Goal: Task Accomplishment & Management: Complete application form

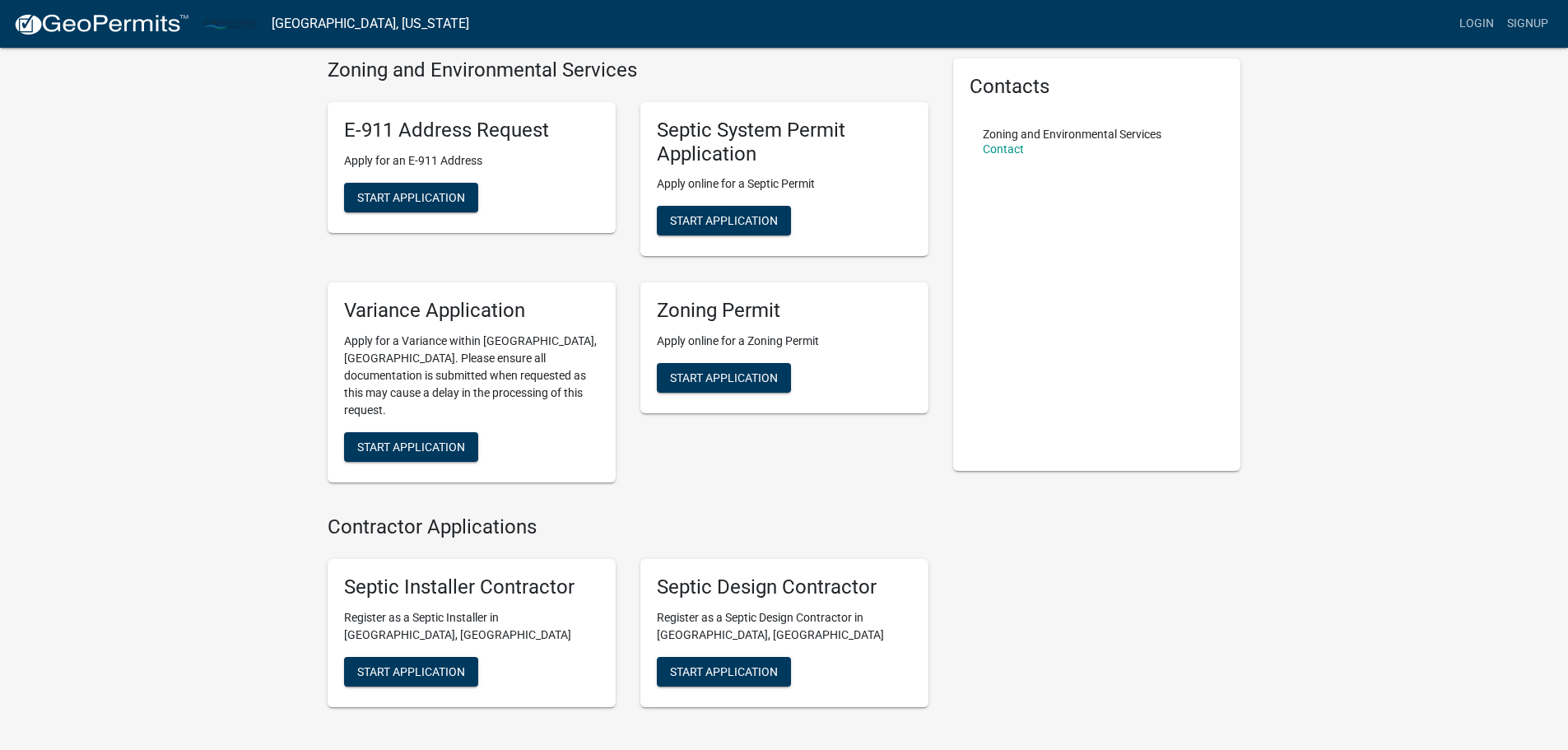
scroll to position [60, 0]
click at [695, 375] on span "Start Application" at bounding box center [724, 378] width 108 height 13
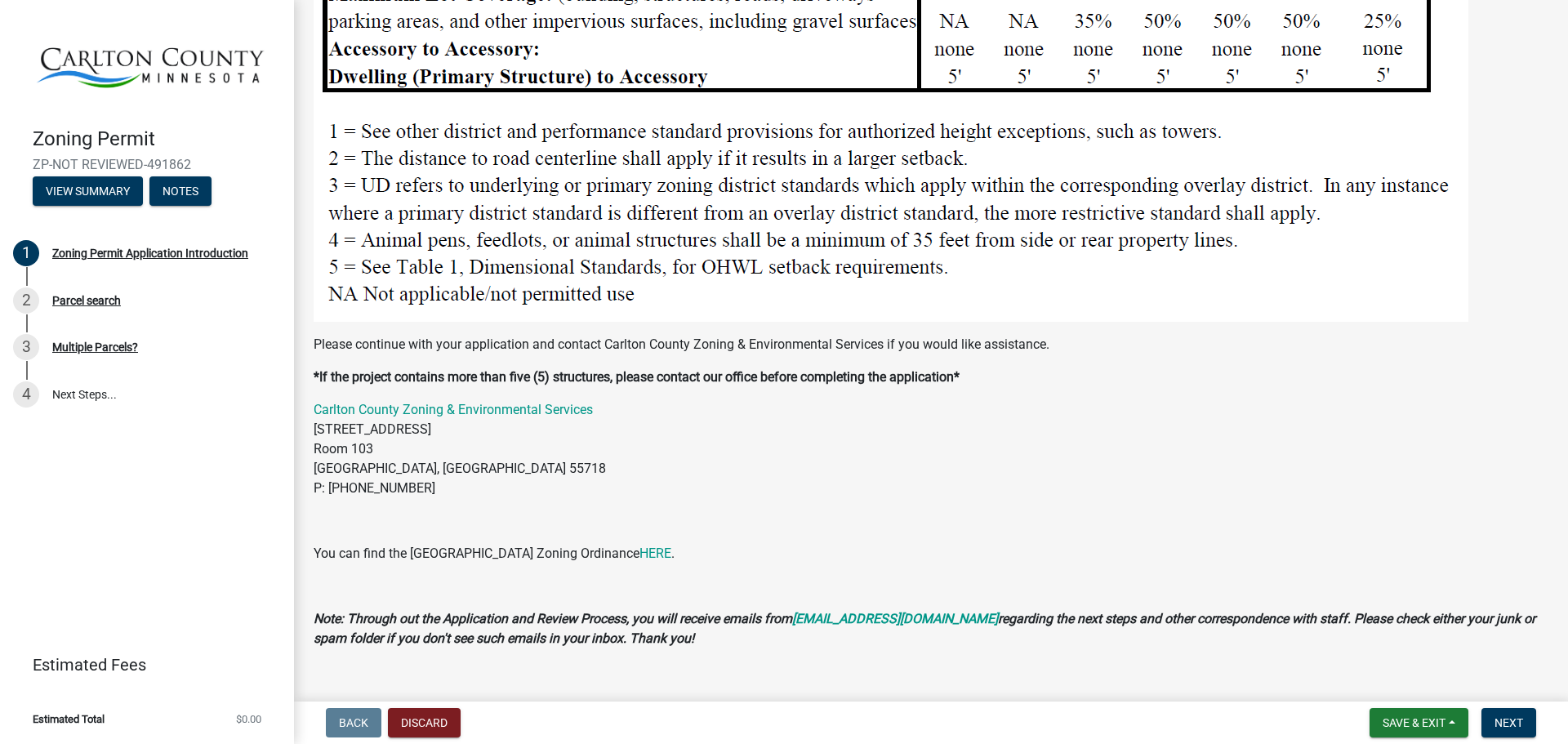
scroll to position [2052, 0]
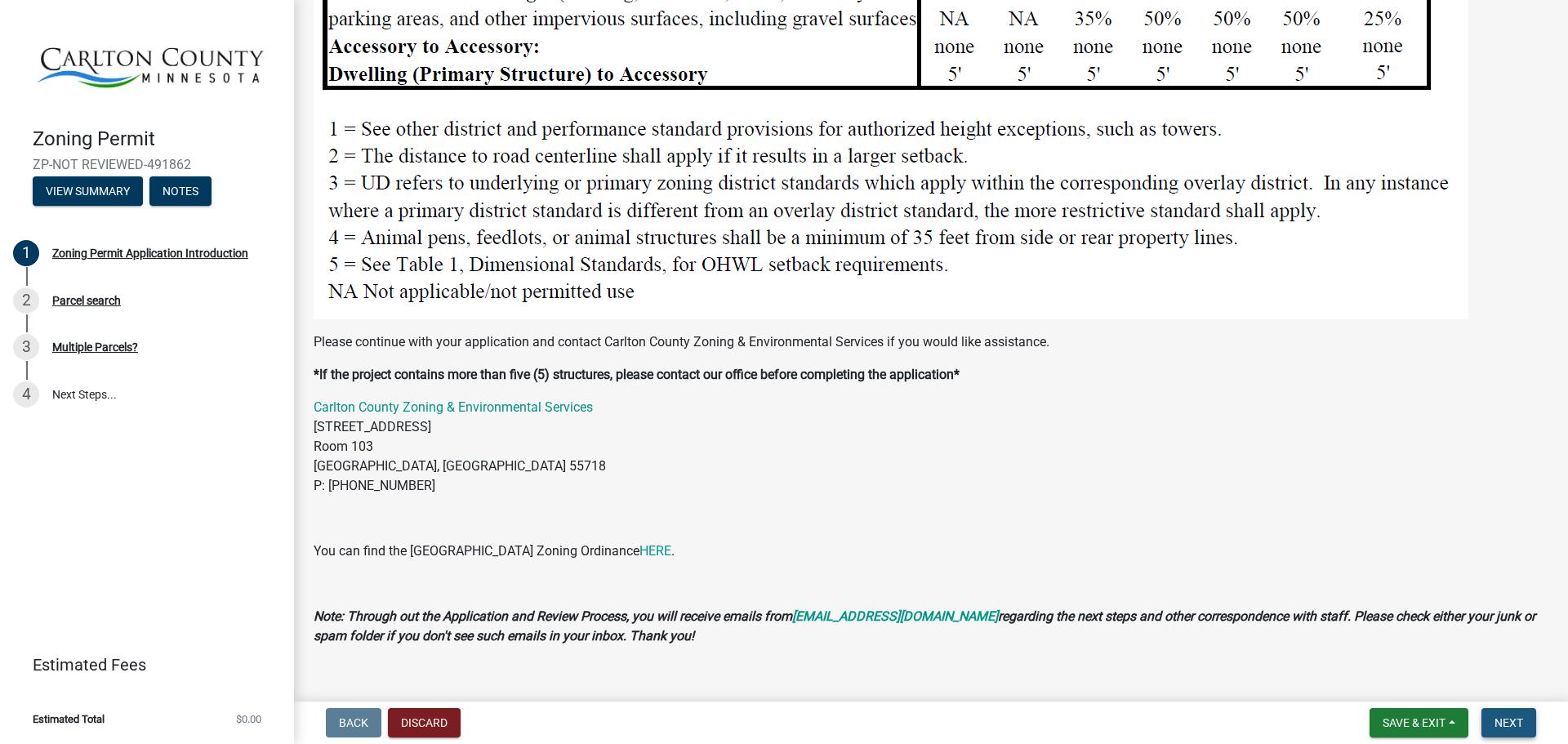
click at [1512, 722] on span "Next" at bounding box center [1509, 723] width 29 height 13
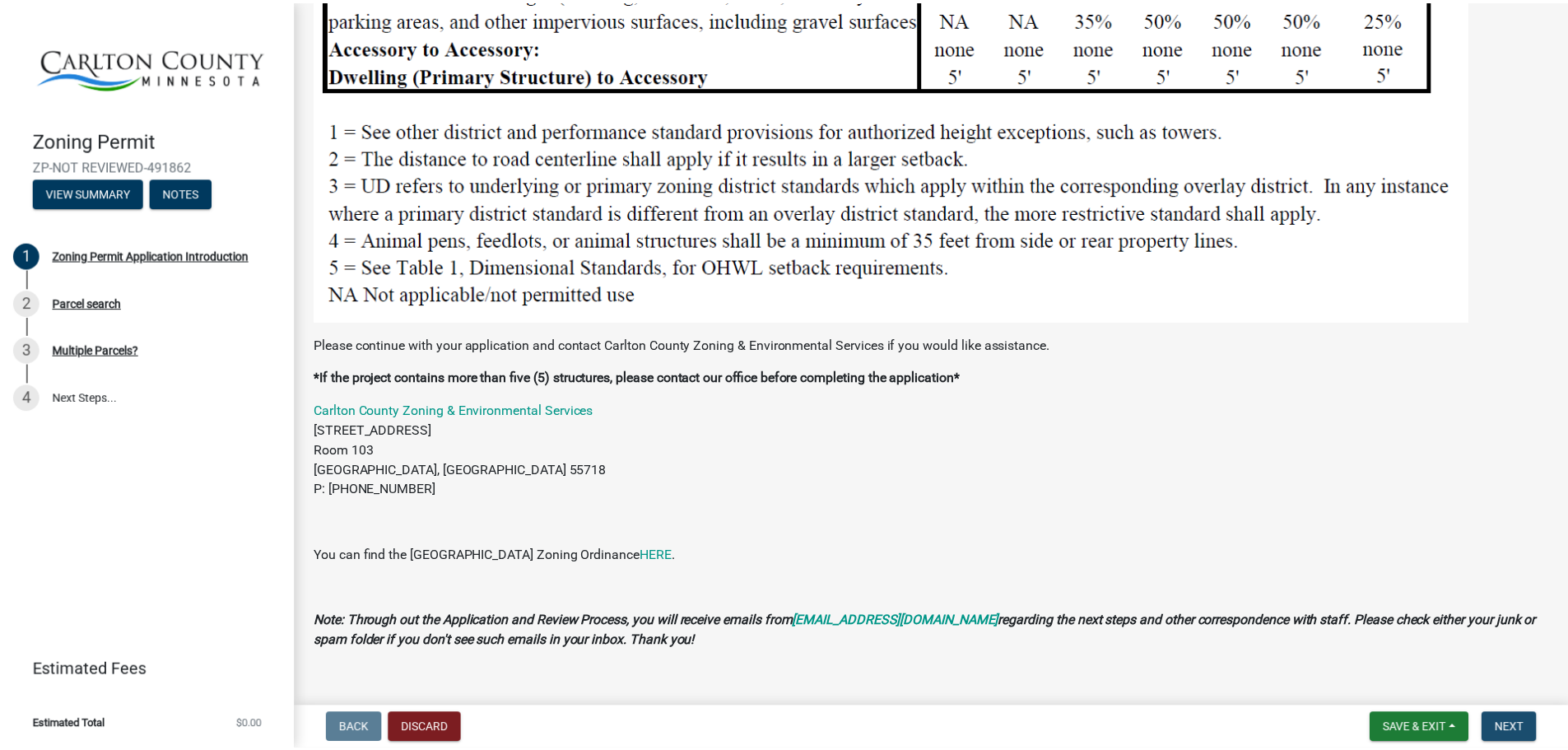
scroll to position [0, 0]
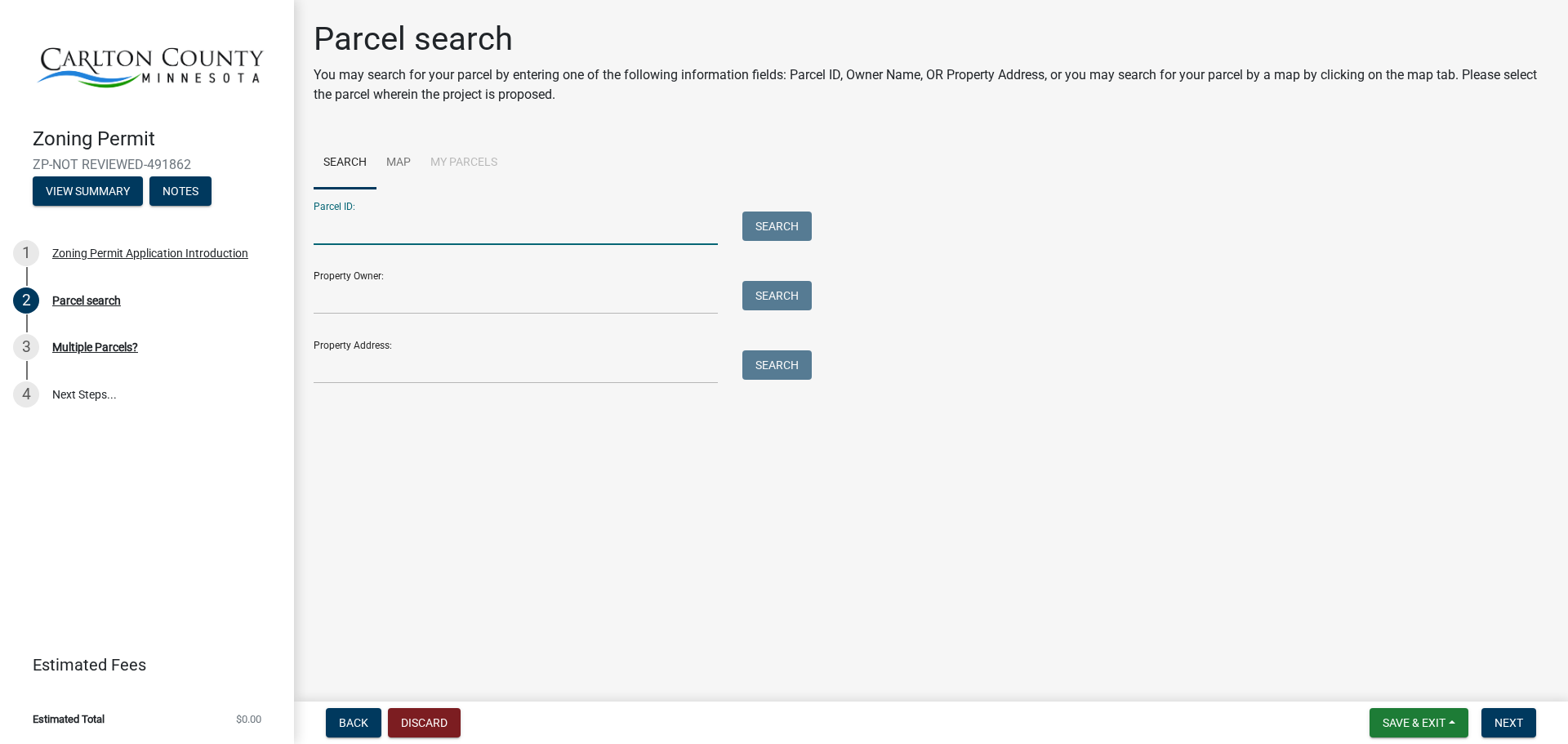
paste input "72-070-4030"
type input "72-070-4030"
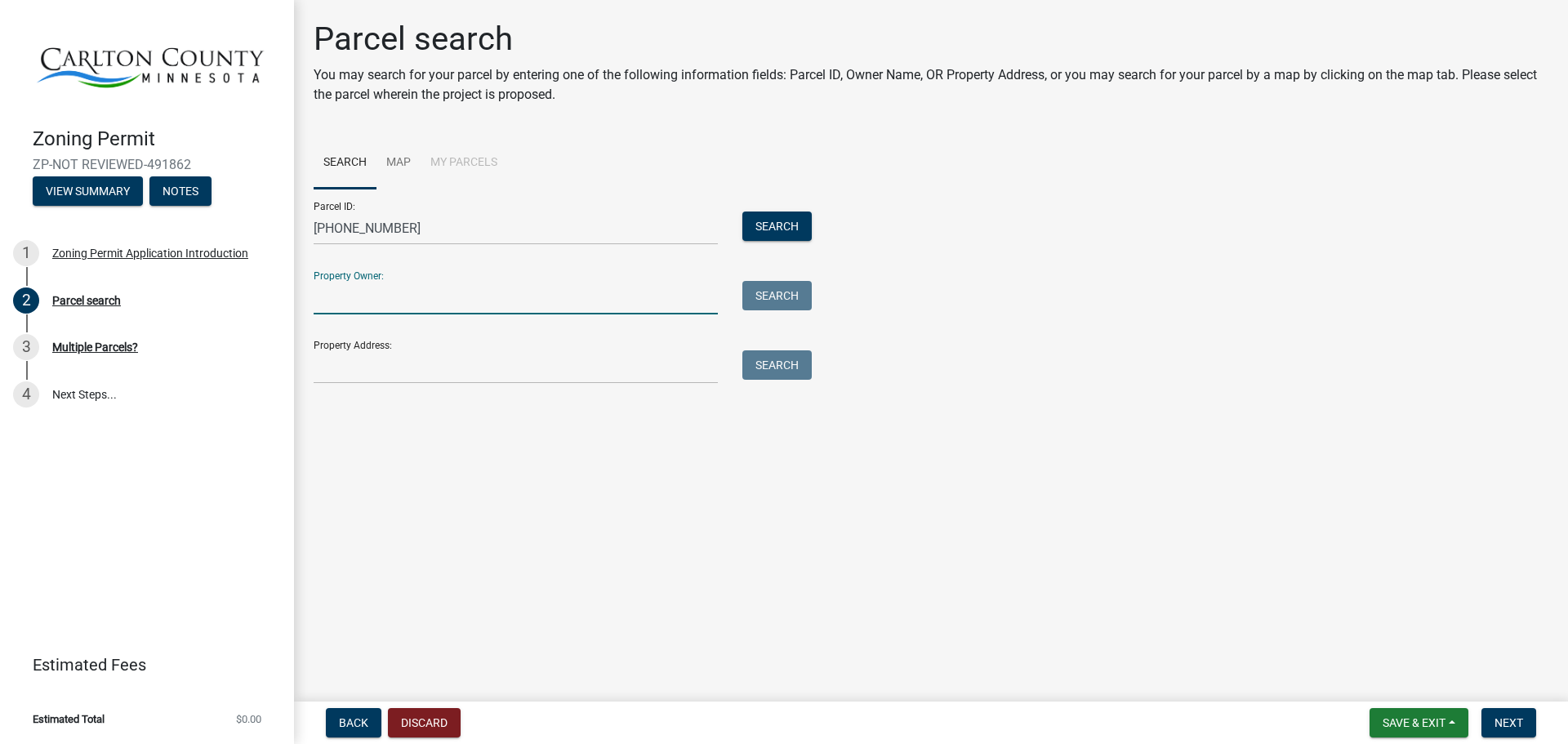
click at [383, 295] on input "Property Owner:" at bounding box center [515, 297] width 404 height 33
type input "Keith & Lana Newman"
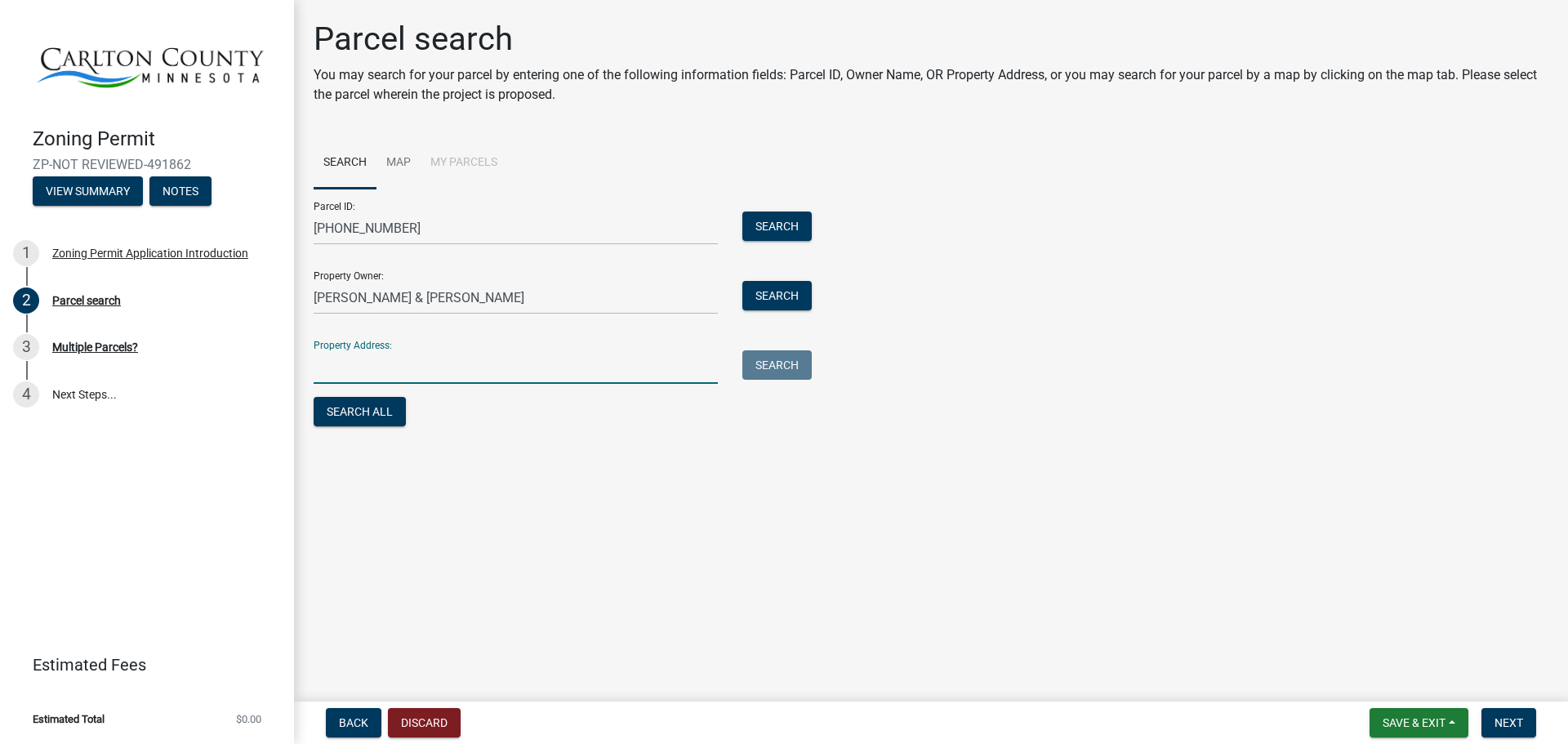
click at [364, 372] on input "Property Address:" at bounding box center [515, 367] width 404 height 33
type input "3654 Gilbert Road, Barnum, Mn 55707"
click at [376, 408] on button "Search All" at bounding box center [359, 411] width 93 height 30
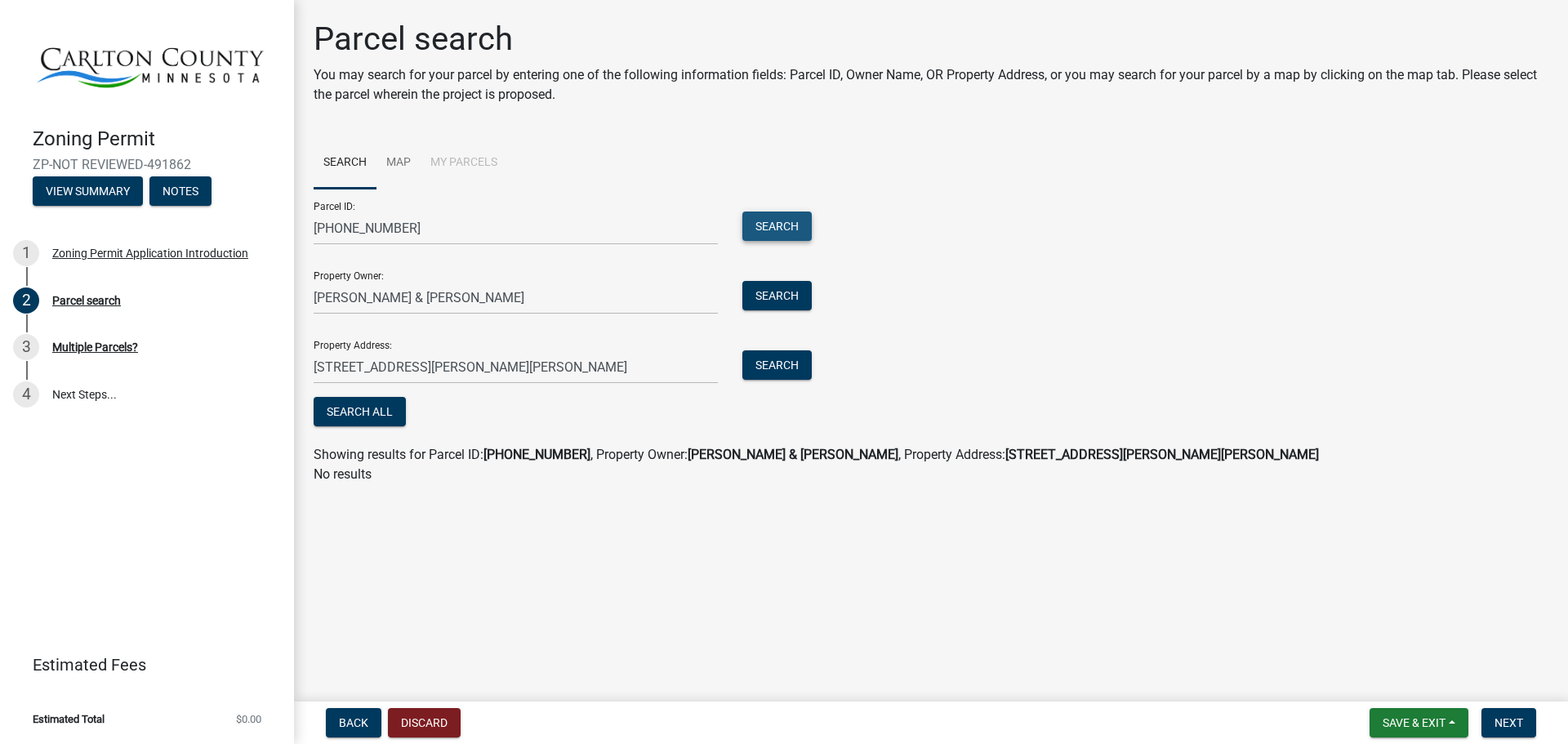
click at [782, 222] on button "Search" at bounding box center [777, 225] width 70 height 30
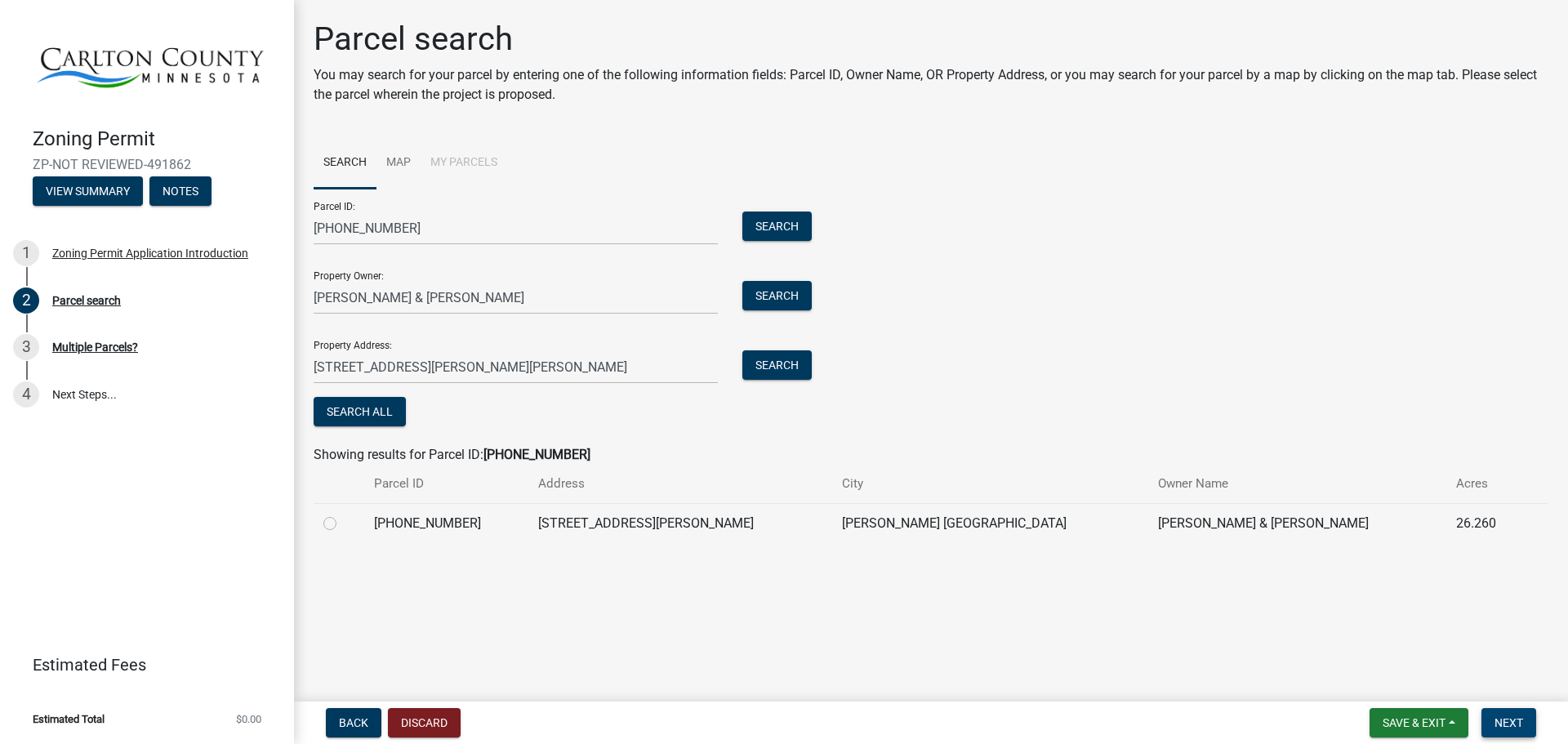
click at [1506, 726] on span "Next" at bounding box center [1509, 723] width 29 height 13
click at [343, 514] on label at bounding box center [343, 514] width 0 height 0
click at [343, 524] on input "radio" at bounding box center [348, 519] width 11 height 11
radio input "true"
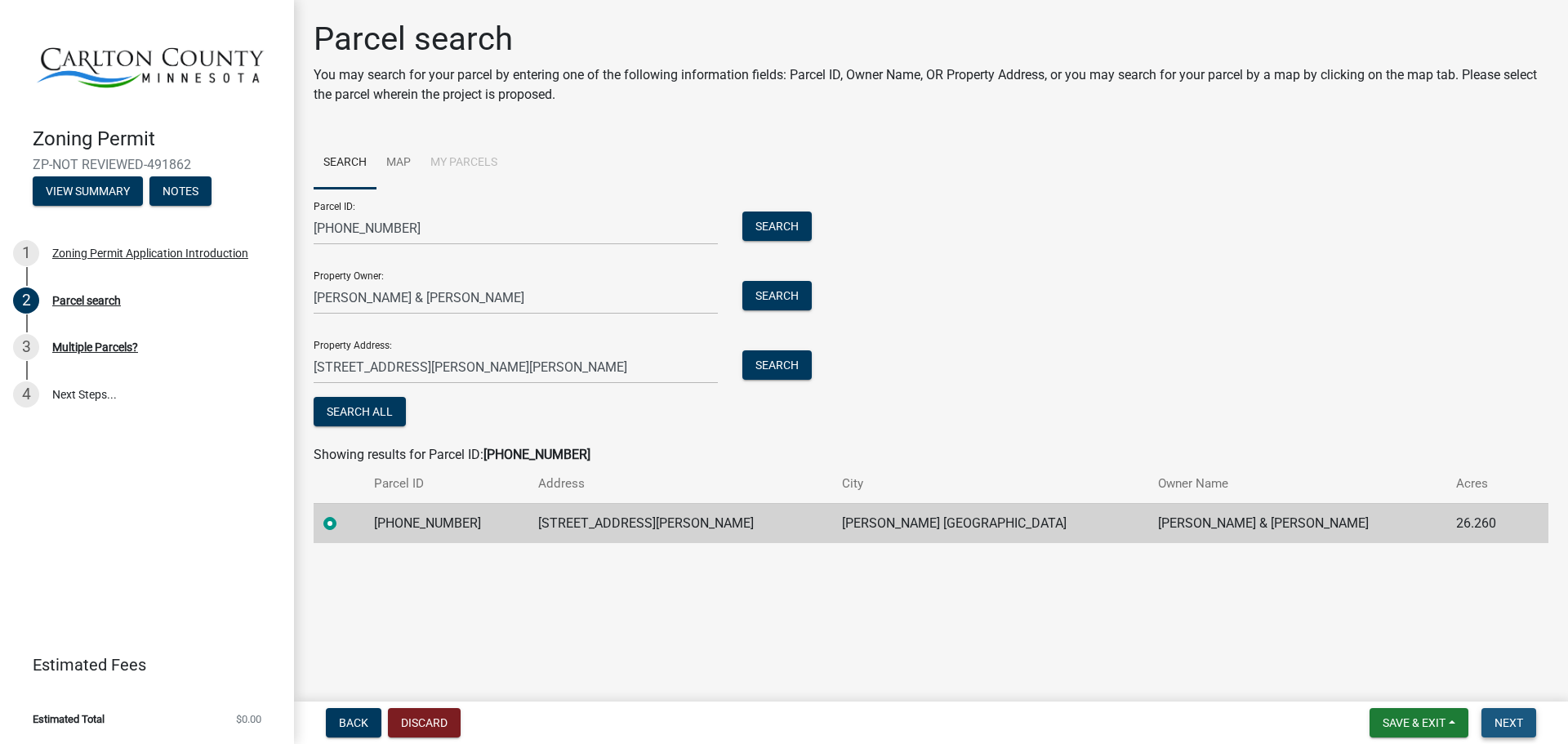
drag, startPoint x: 1507, startPoint y: 728, endPoint x: 1155, endPoint y: 560, distance: 390.0
click at [1506, 724] on span "Next" at bounding box center [1509, 723] width 29 height 13
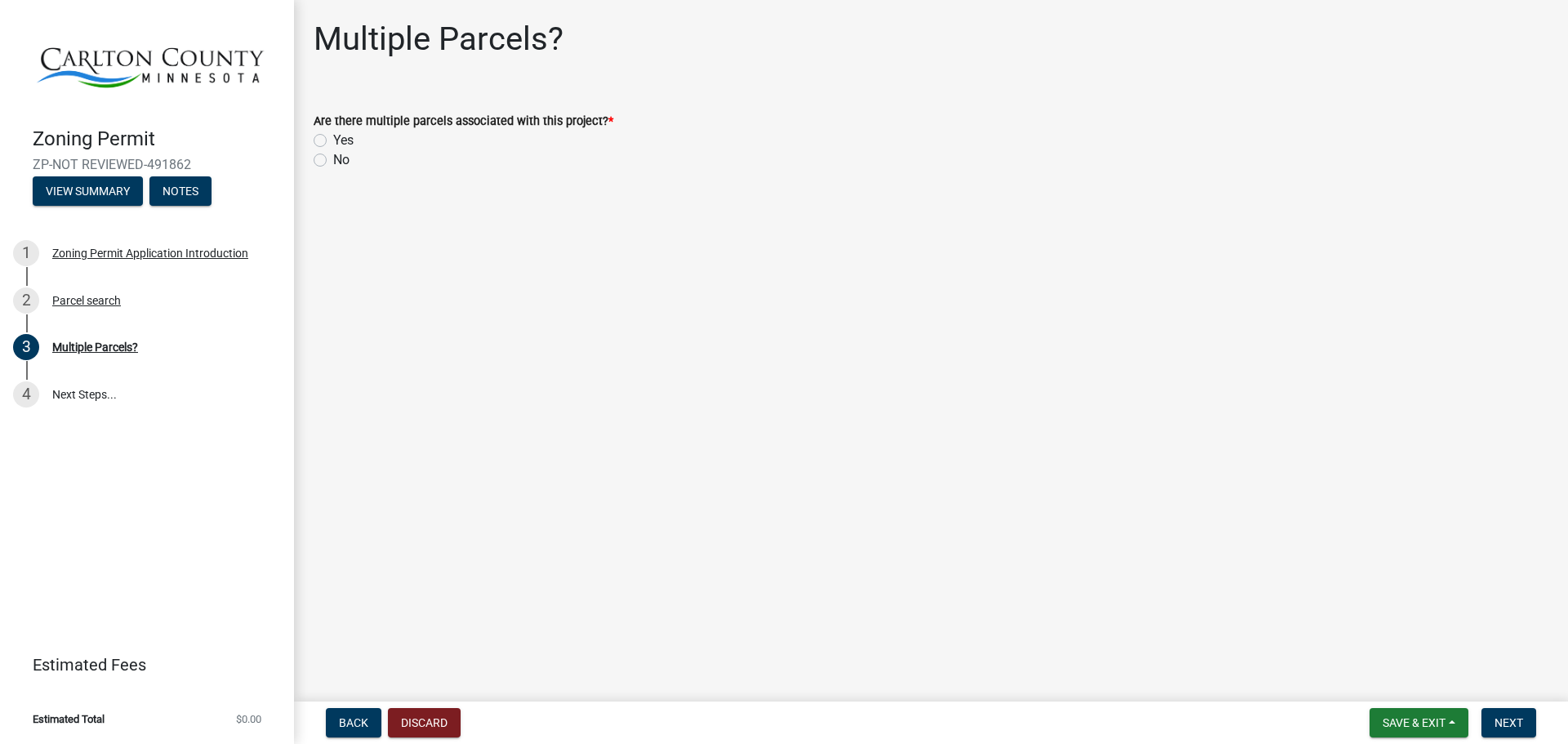
click at [333, 164] on label "No" at bounding box center [341, 159] width 16 height 20
click at [333, 160] on input "No" at bounding box center [338, 155] width 11 height 11
radio input "true"
drag, startPoint x: 1511, startPoint y: 723, endPoint x: 1490, endPoint y: 693, distance: 36.6
click at [1511, 722] on span "Next" at bounding box center [1509, 723] width 29 height 13
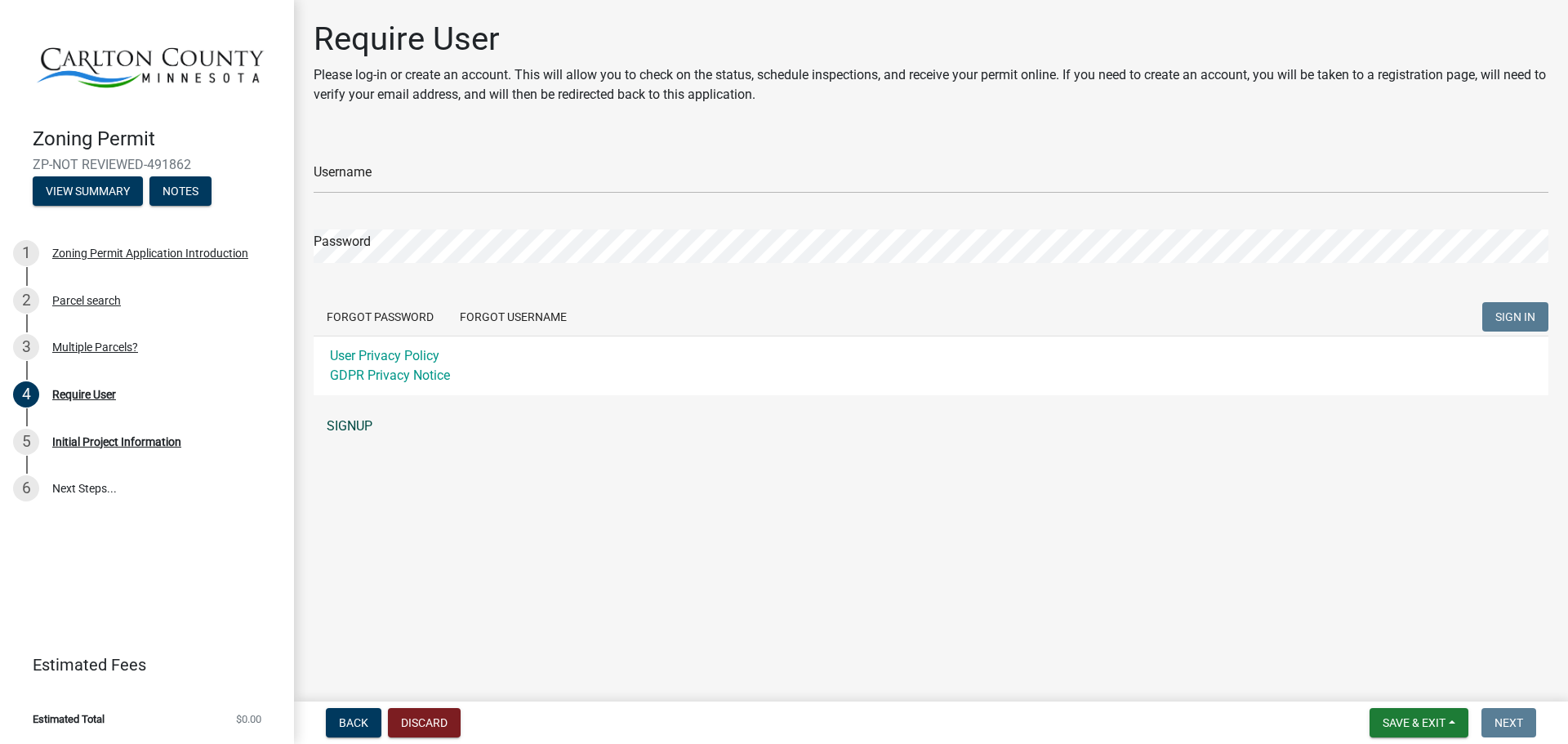
click at [336, 424] on link "SIGNUP" at bounding box center [931, 426] width 1235 height 32
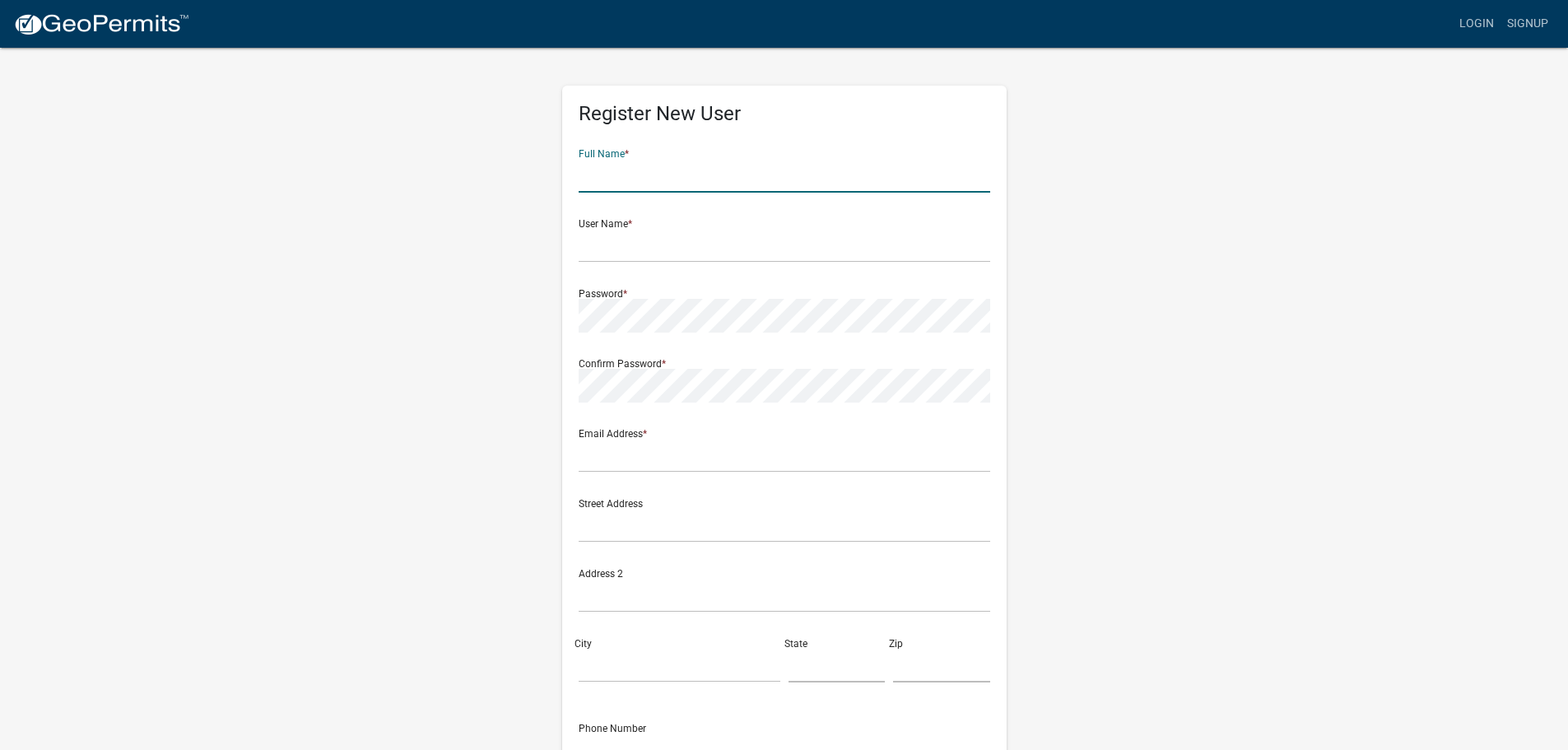
click at [618, 172] on input "text" at bounding box center [784, 175] width 411 height 34
type input "Lana Newman"
type input "lnewman260@outlook.com"
type input "PO Box 626"
type input "MOOSE LAKE"
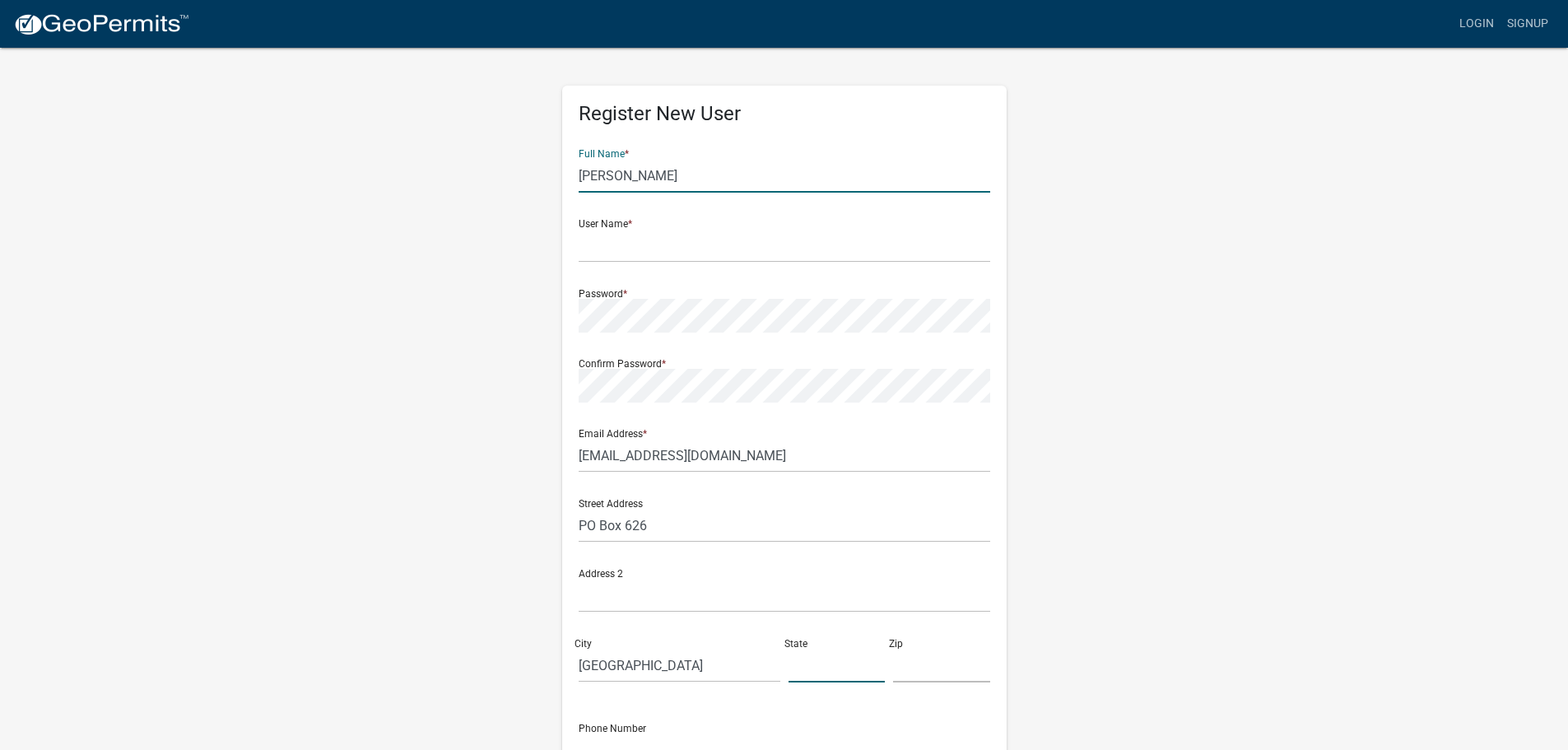
type input "Minnesota"
type input "55767"
click at [640, 246] on input "text" at bounding box center [784, 246] width 411 height 34
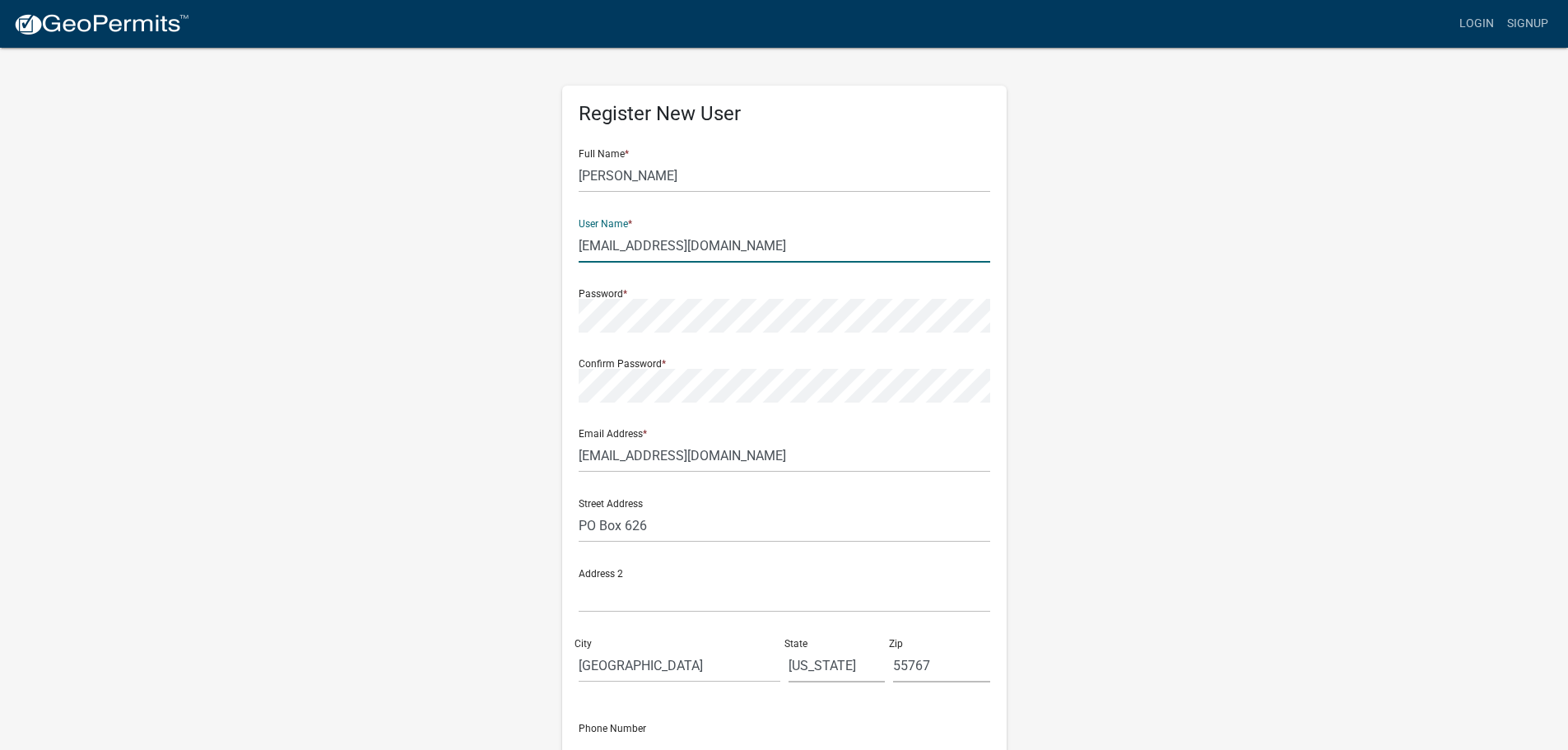
type input "lnewman260@outlook.com"
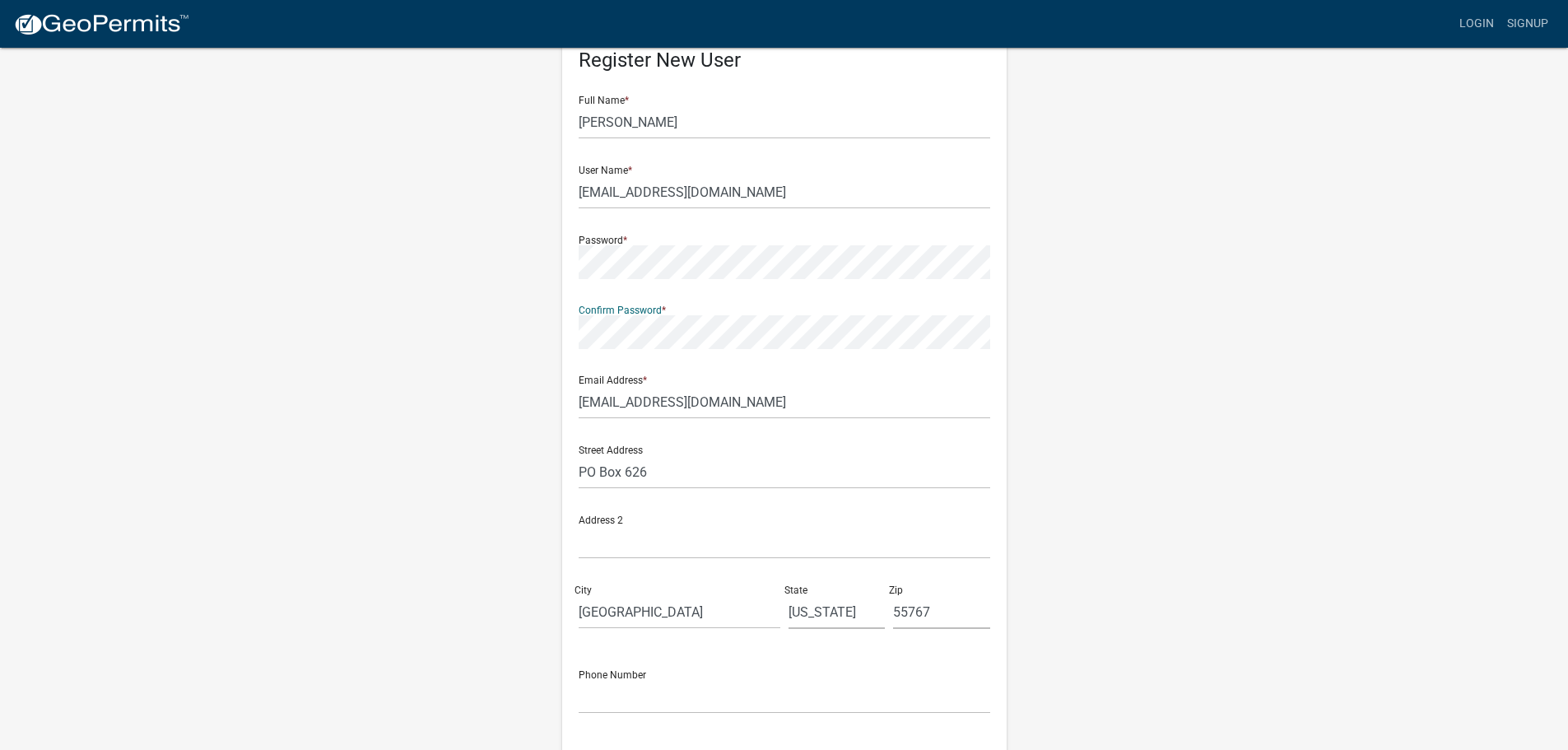
scroll to position [82, 0]
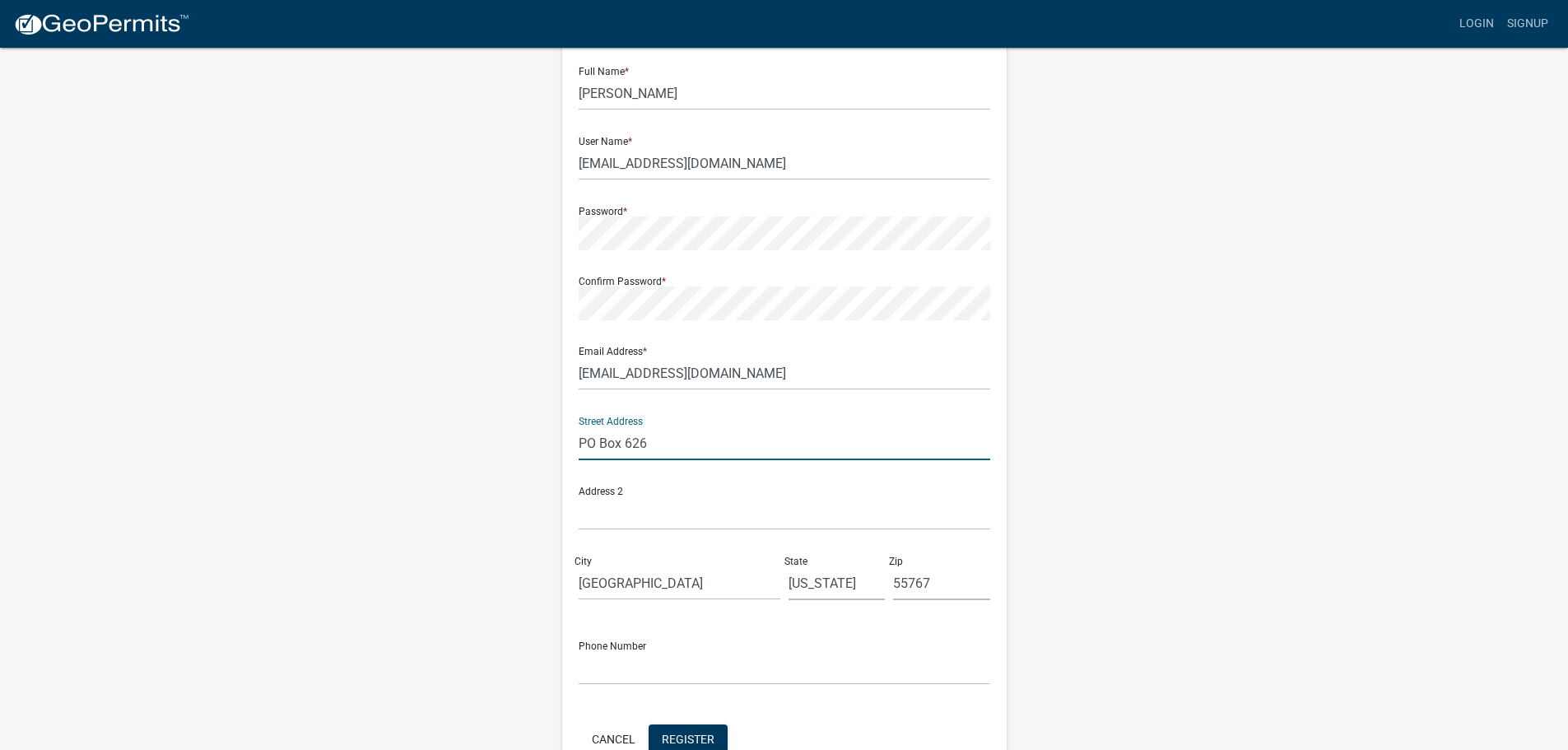
drag, startPoint x: 661, startPoint y: 446, endPoint x: 542, endPoint y: 447, distance: 119.0
click at [542, 447] on div "Register New User Full Name * Lana Newman User Name * lnewman260@outlook.com Pa…" at bounding box center [784, 403] width 938 height 881
type input "1874 E County Road 103"
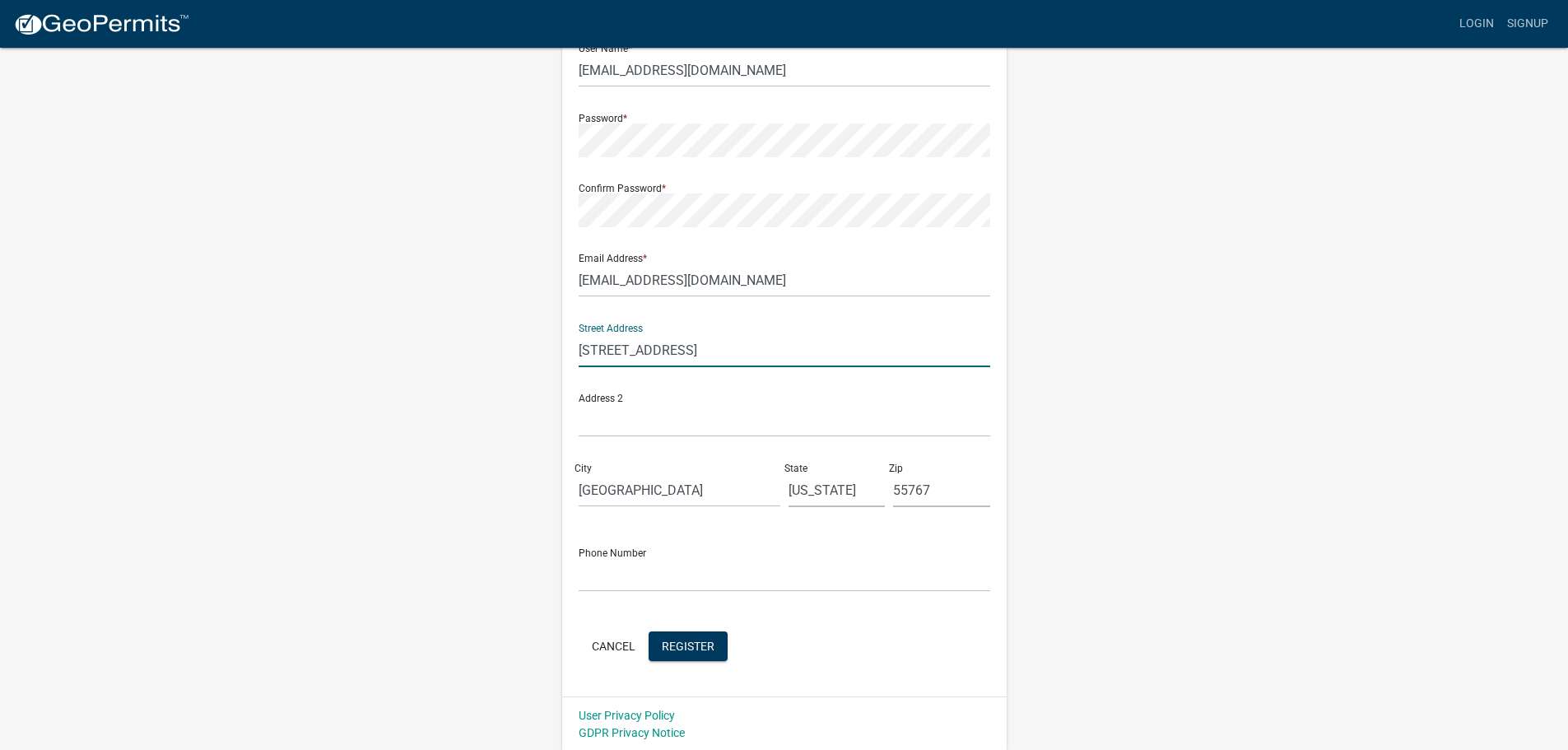
scroll to position [177, 0]
click at [749, 494] on input "MOOSE LAKE" at bounding box center [679, 488] width 201 height 34
type input "Barnum"
click at [938, 496] on input "55767" at bounding box center [941, 488] width 97 height 34
type input "55707"
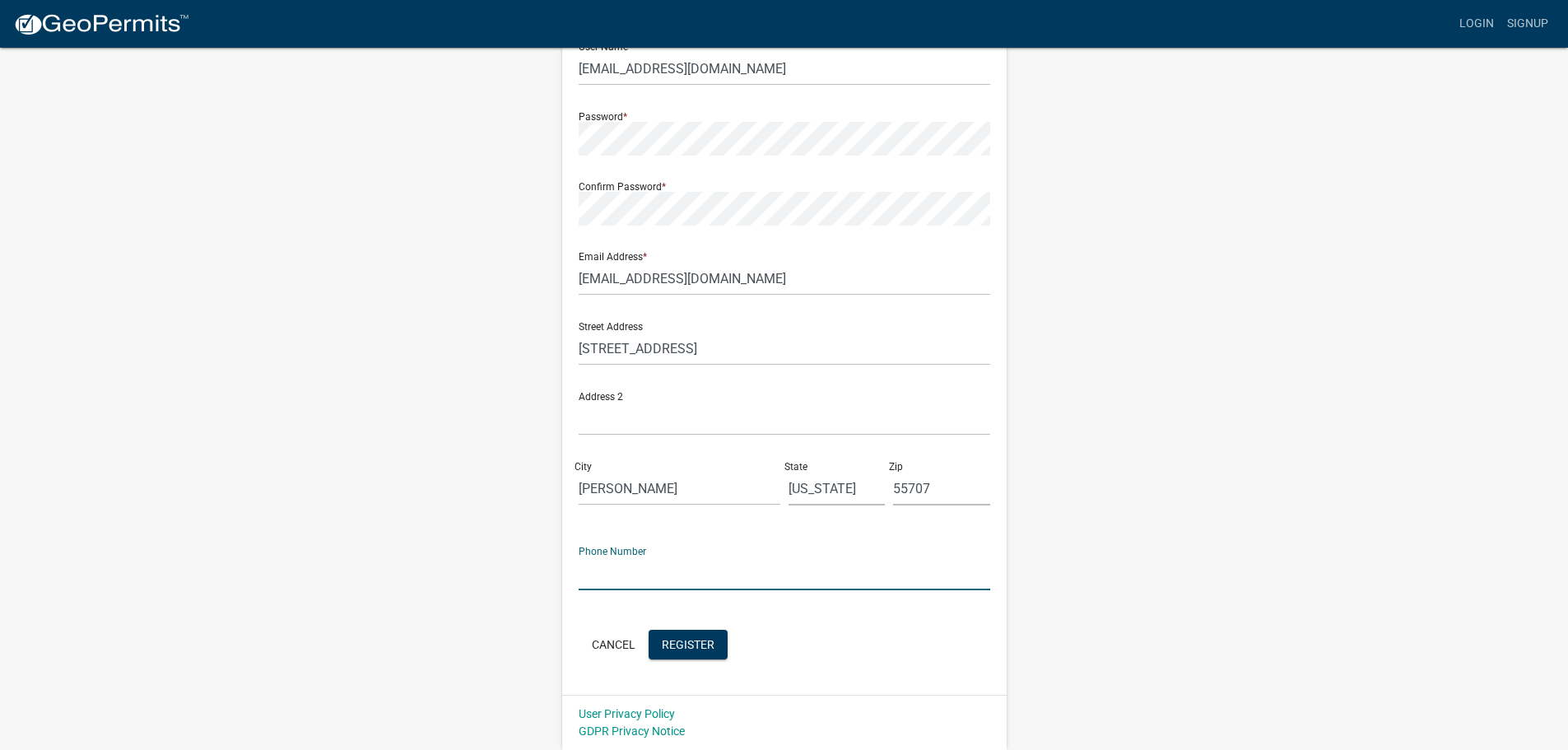
click at [646, 575] on input "text" at bounding box center [784, 573] width 411 height 34
type input "2183901686"
click at [676, 643] on span "Register" at bounding box center [688, 644] width 53 height 13
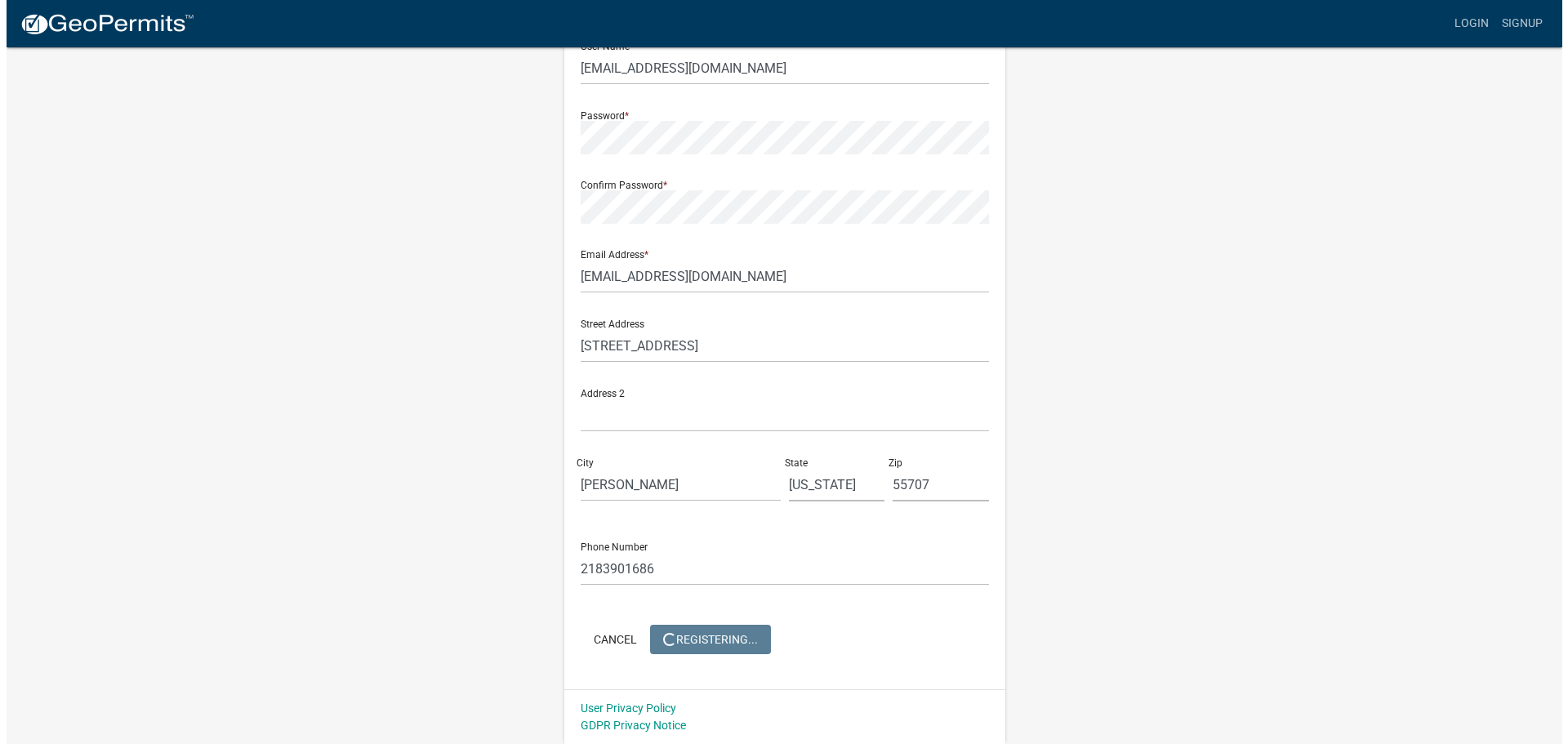
scroll to position [0, 0]
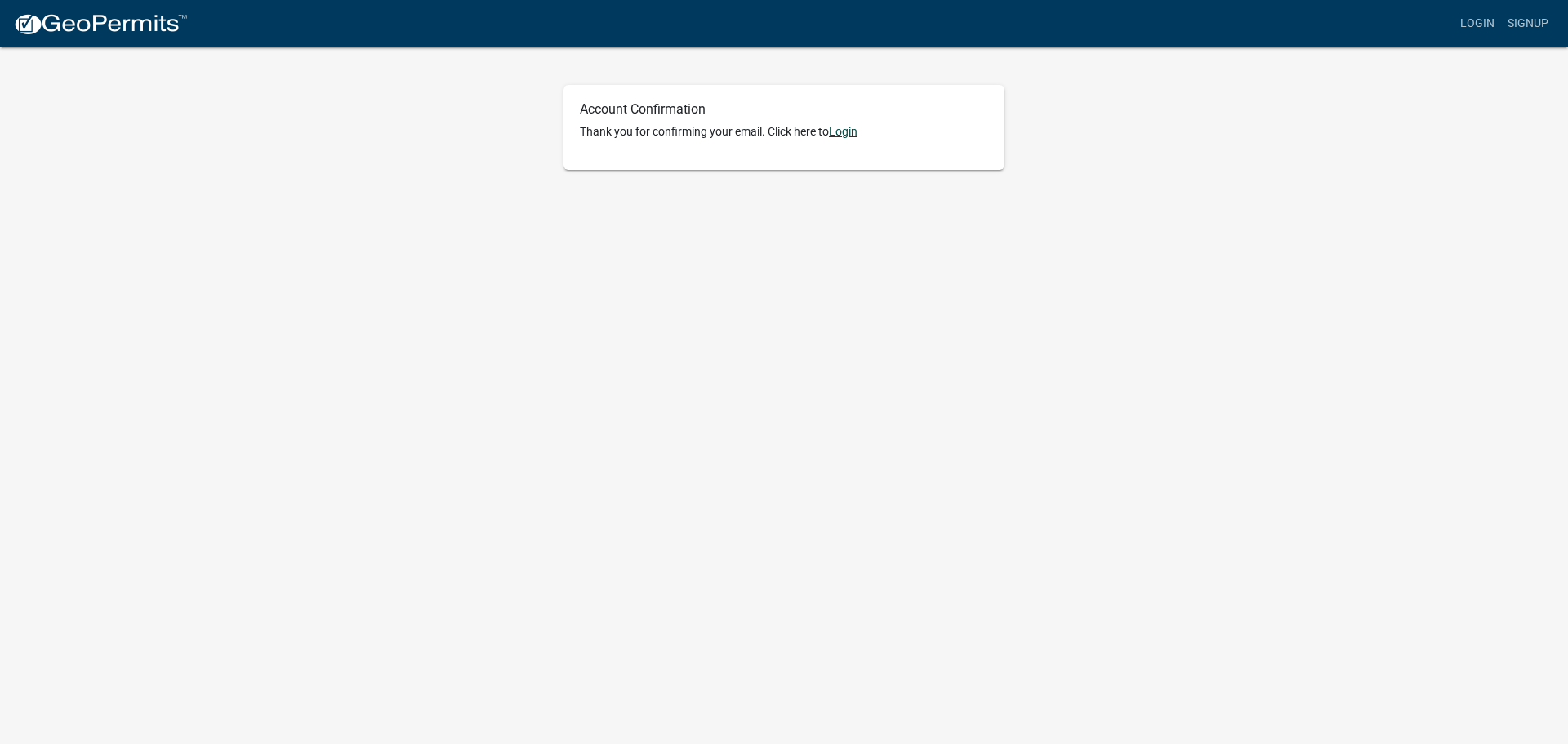
click at [850, 134] on link "Login" at bounding box center [844, 132] width 29 height 13
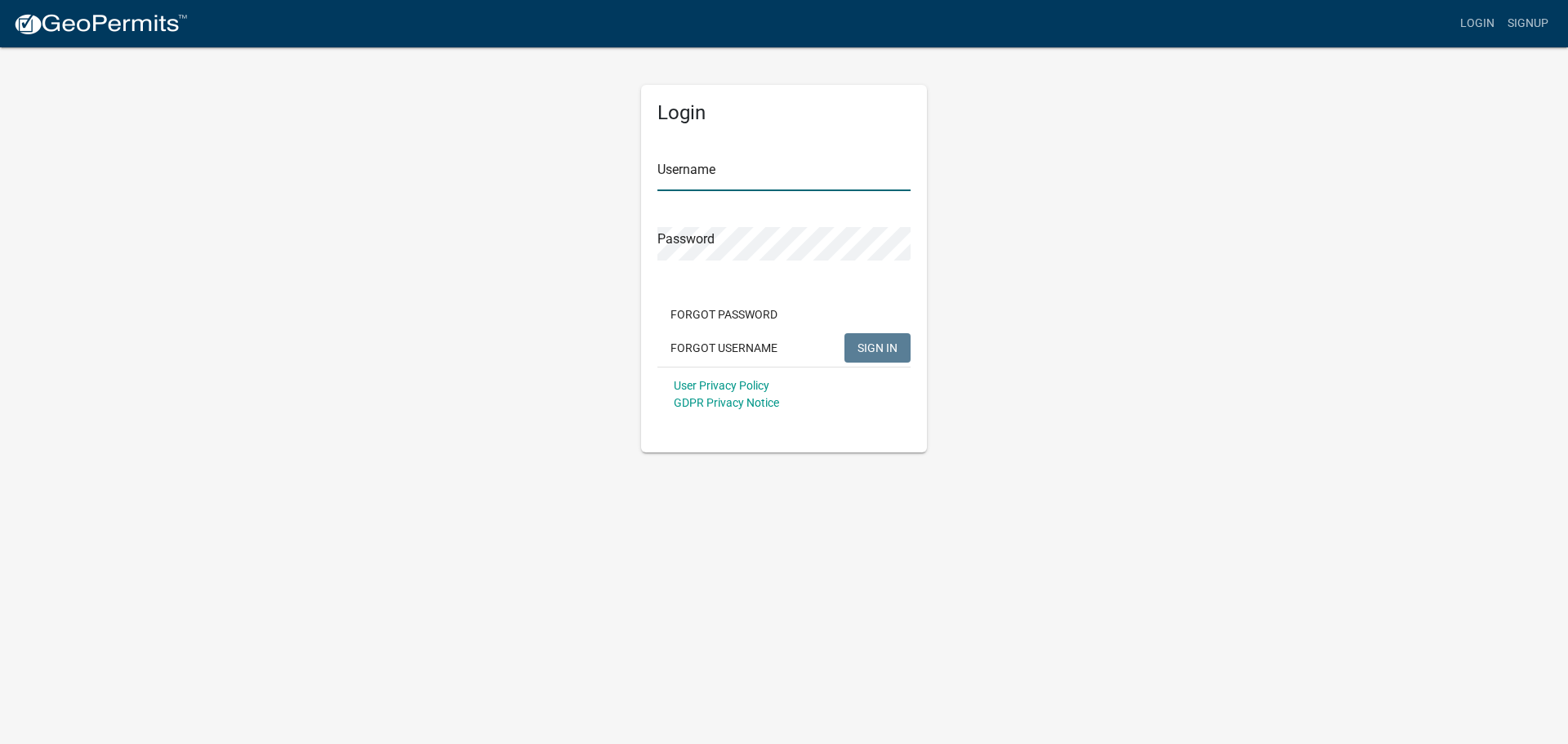
type input "[EMAIL_ADDRESS][DOMAIN_NAME]"
click at [878, 350] on span "SIGN IN" at bounding box center [877, 347] width 40 height 13
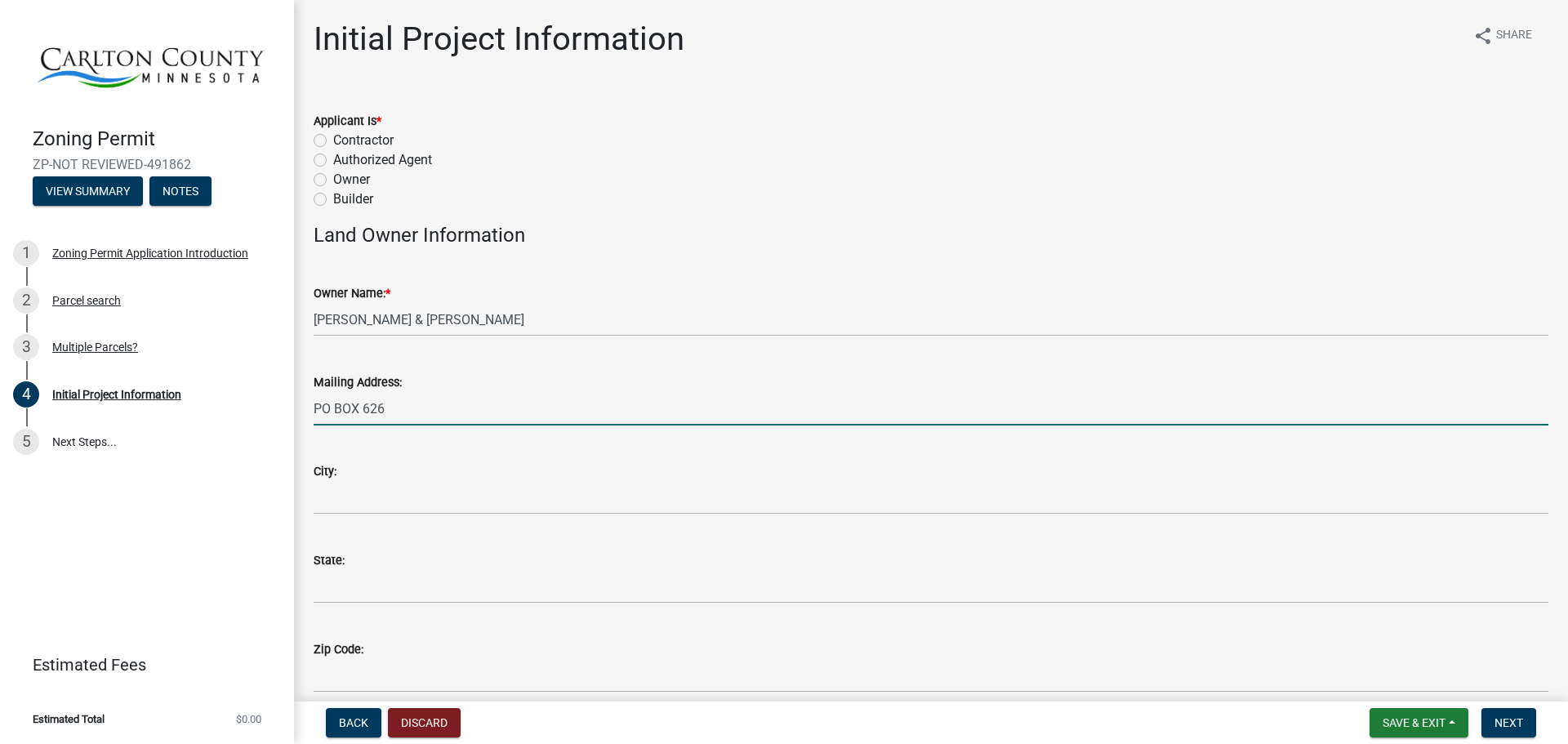
drag, startPoint x: 397, startPoint y: 410, endPoint x: 323, endPoint y: 402, distance: 74.4
click at [315, 402] on input "PO BOX 626" at bounding box center [931, 408] width 1235 height 33
type input "[STREET_ADDRESS]"
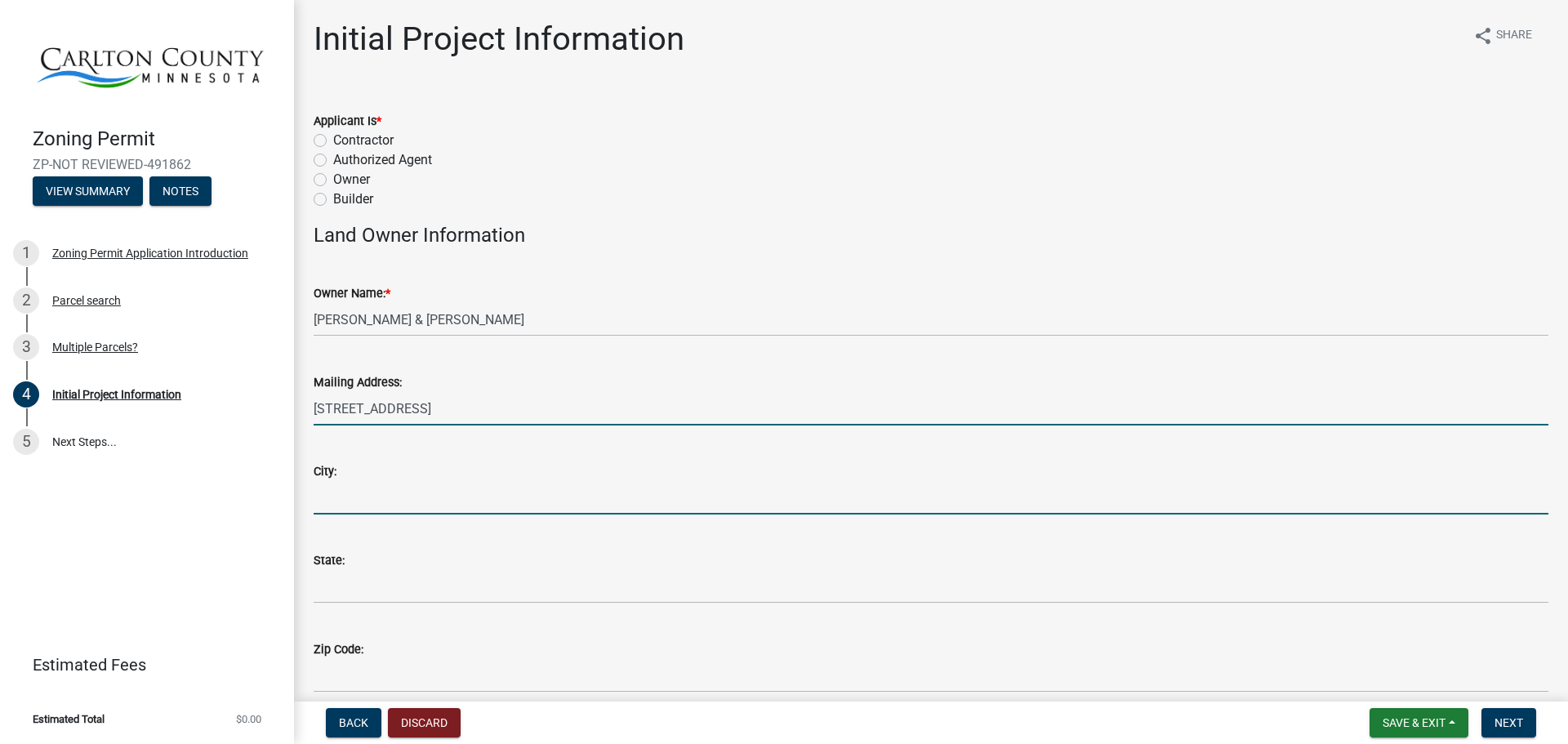
type input "[PERSON_NAME]"
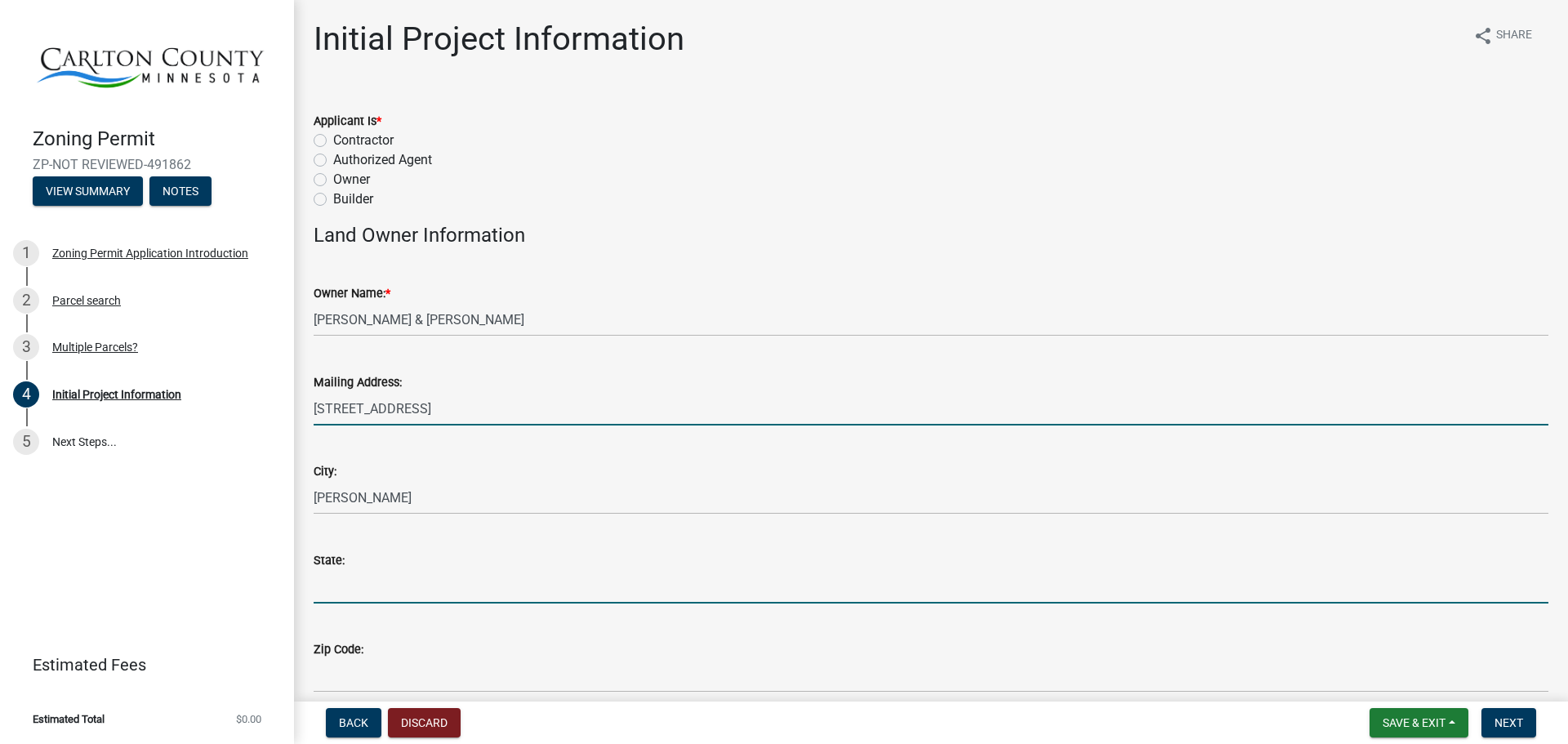
type input "MN"
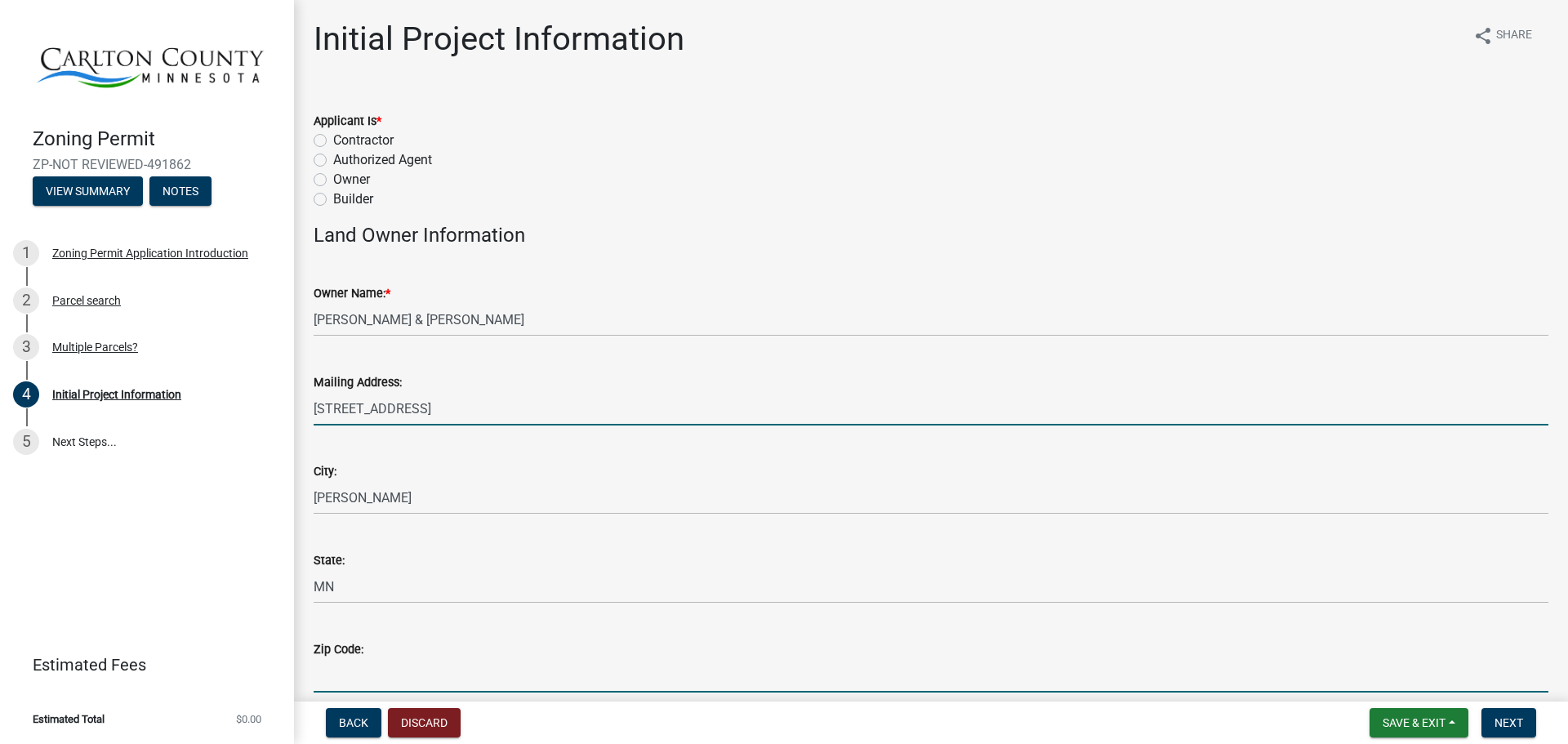
type input "55707"
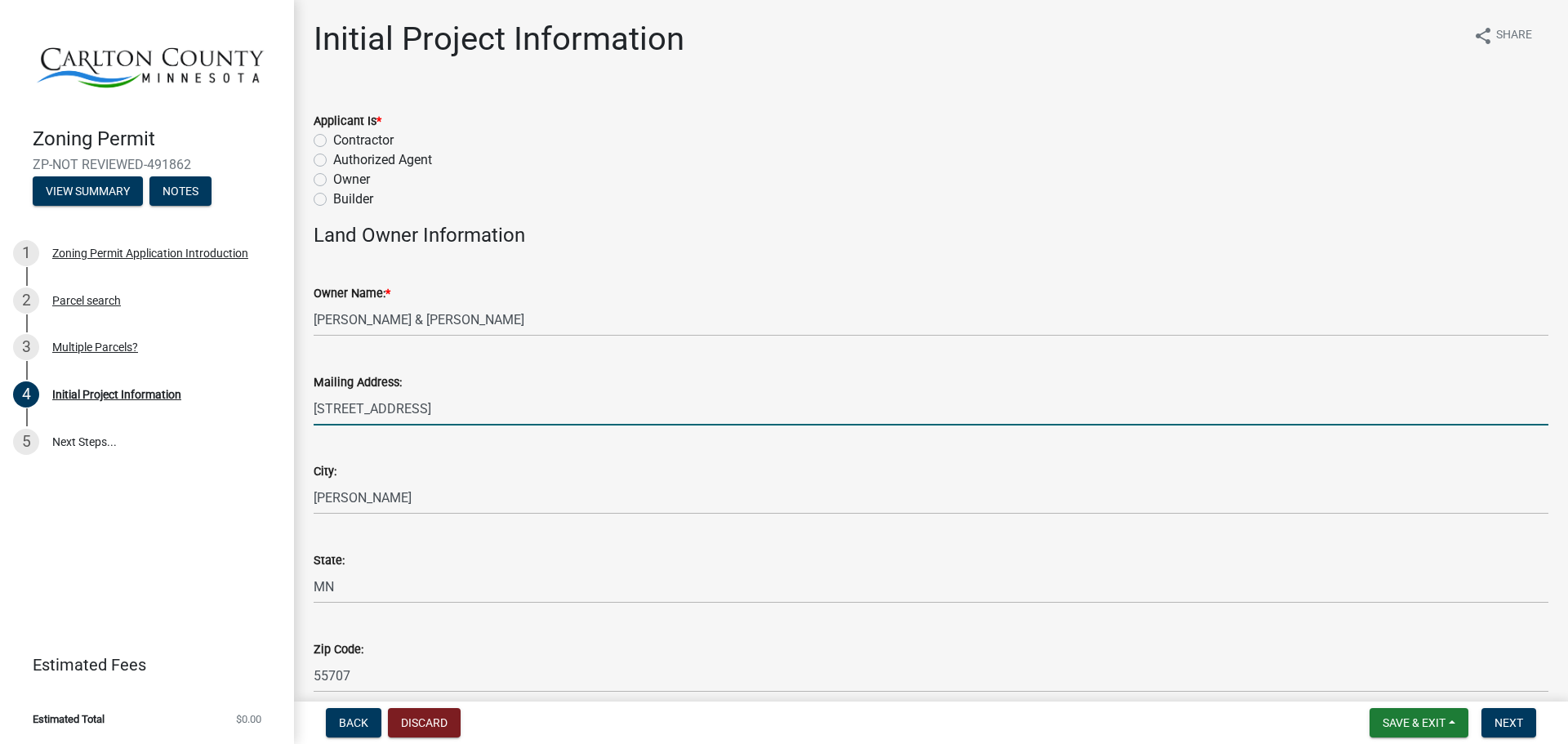
type input "2184855979"
click at [333, 181] on label "Owner" at bounding box center [352, 180] width 36 height 20
click at [333, 181] on input "Owner" at bounding box center [338, 175] width 11 height 11
radio input "true"
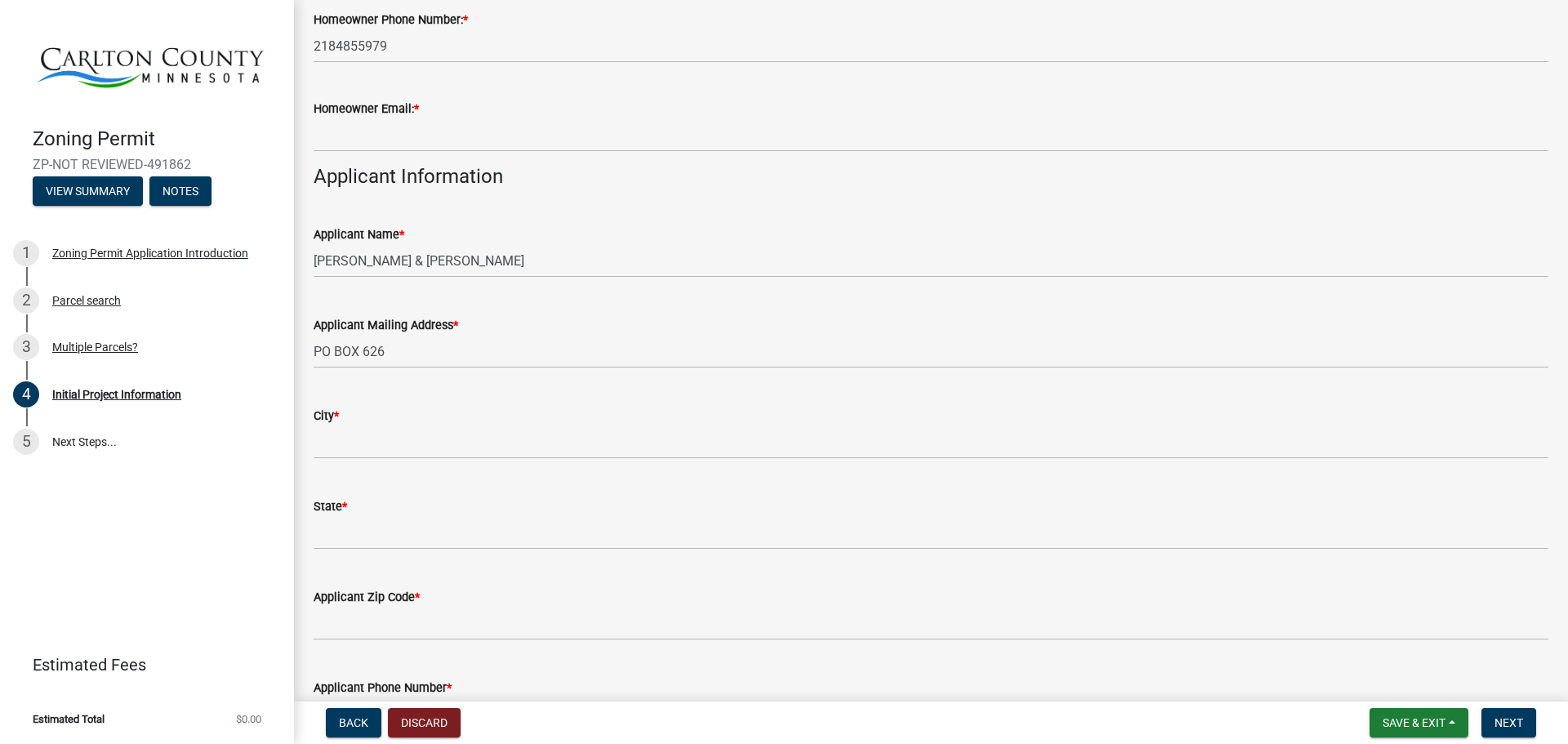
scroll to position [817, 0]
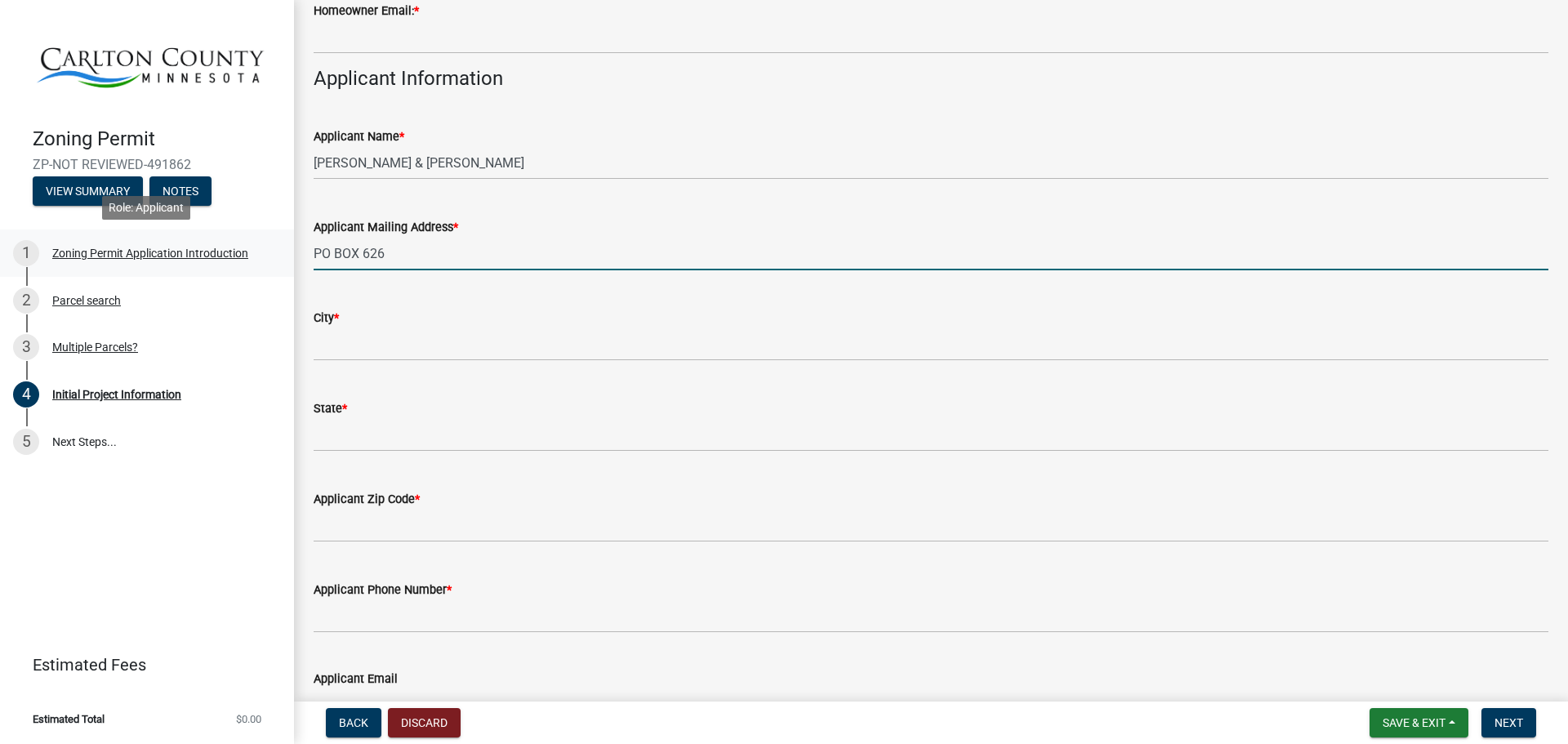
drag, startPoint x: 396, startPoint y: 256, endPoint x: 274, endPoint y: 258, distance: 122.0
click at [279, 258] on div "Zoning Permit ZP-NOT REVIEWED-491862 View Summary Notes 1 Zoning Permit Applica…" at bounding box center [784, 372] width 1568 height 744
type input "1874 E County Road 103"
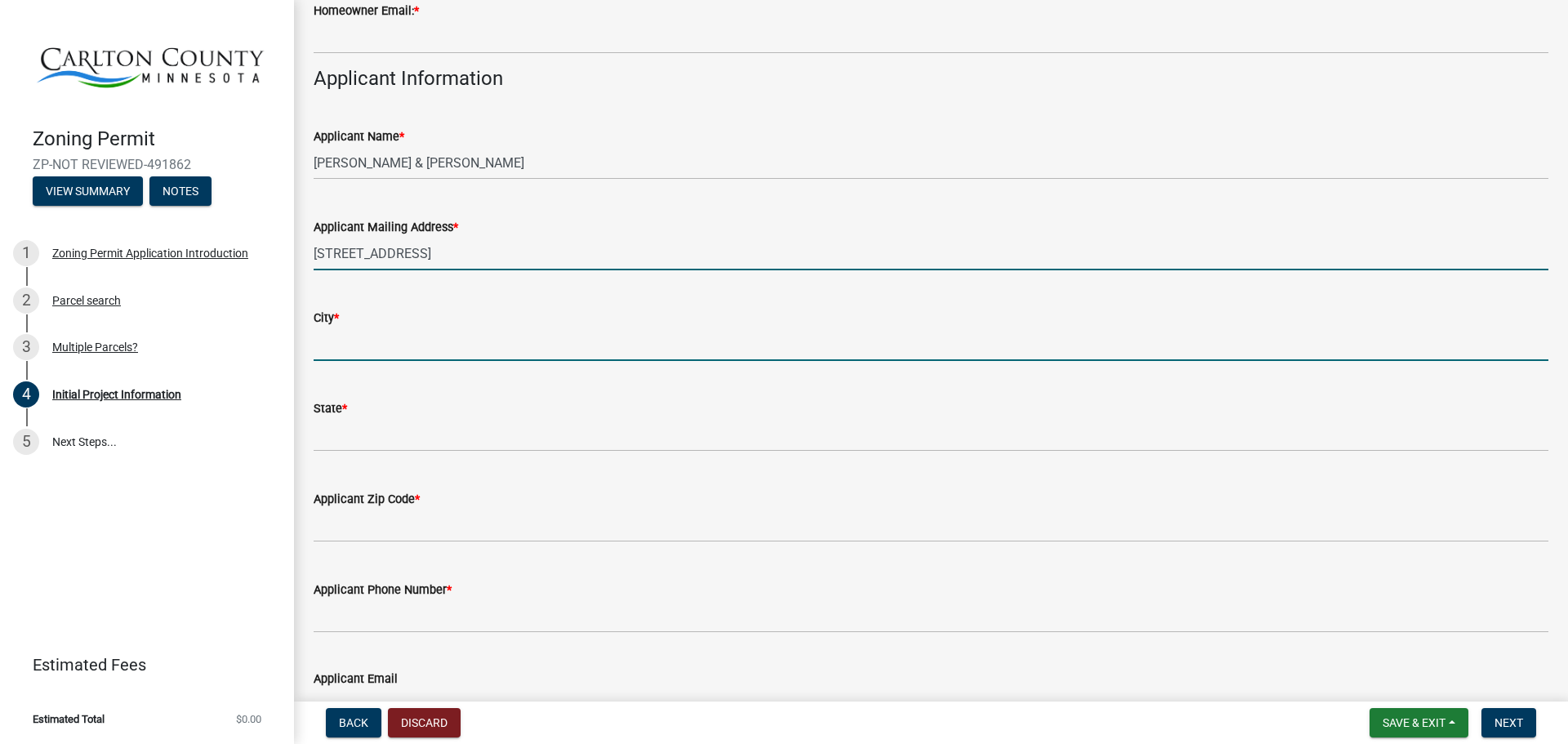
type input "Barnum"
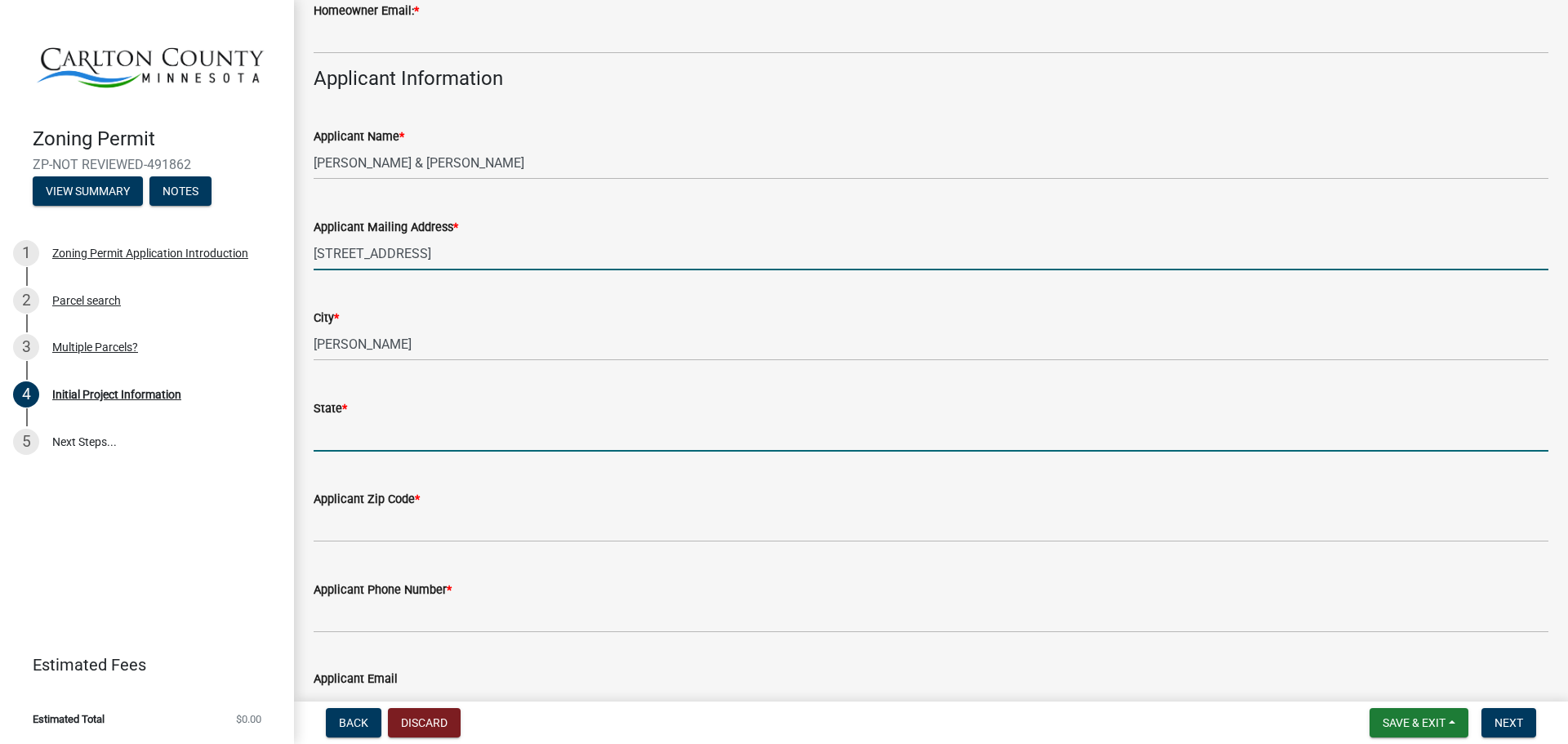
type input "MN"
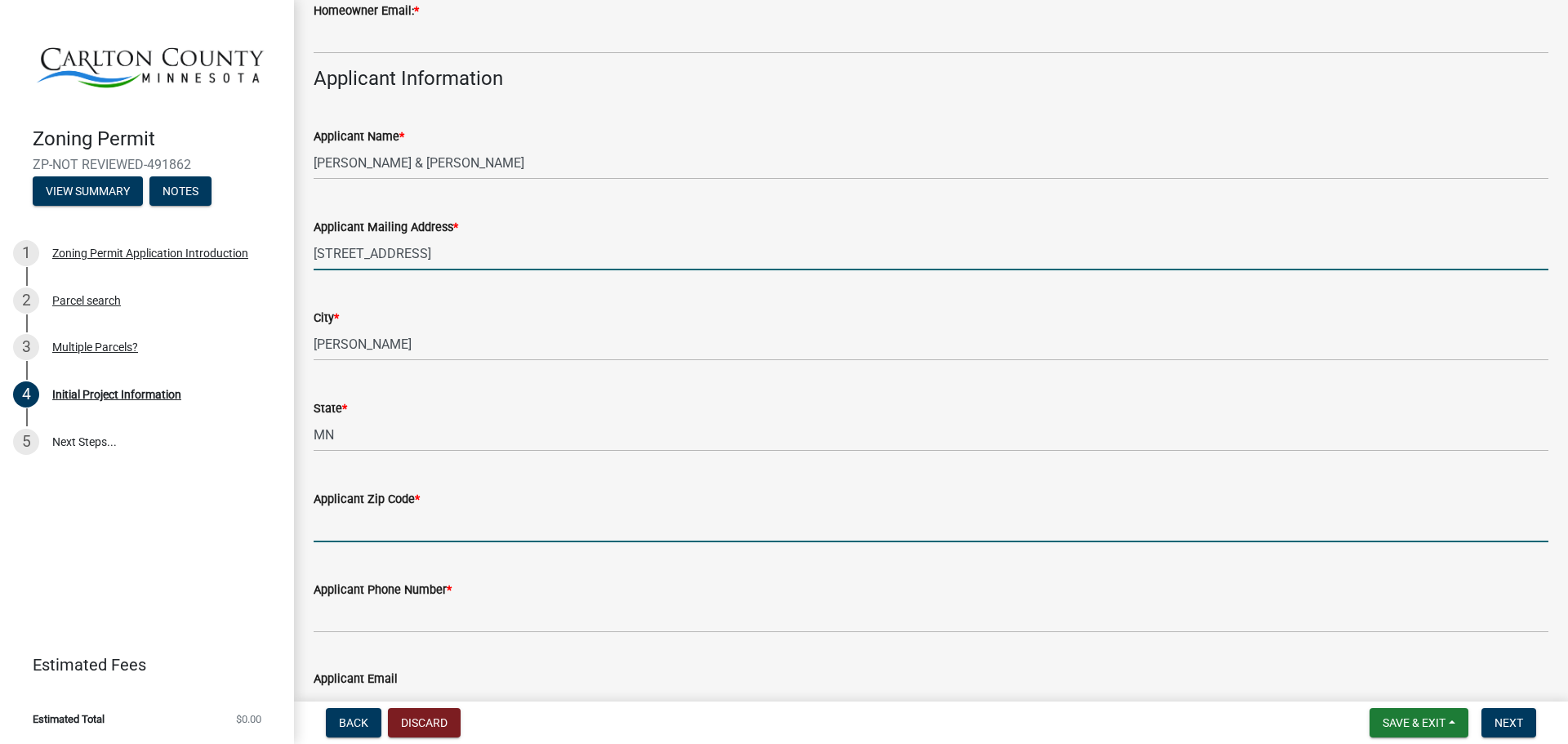
type input "55707"
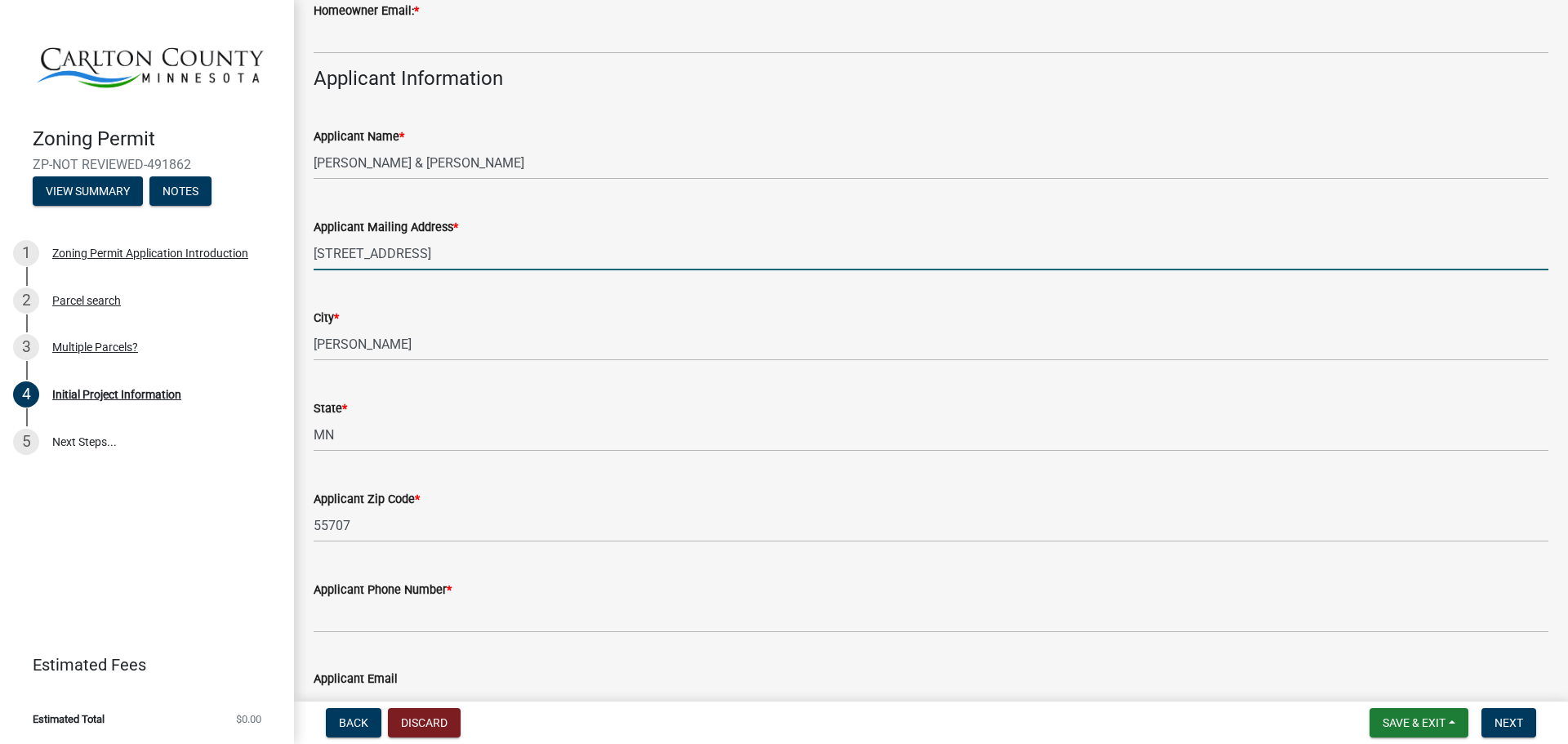
type input "2184855979"
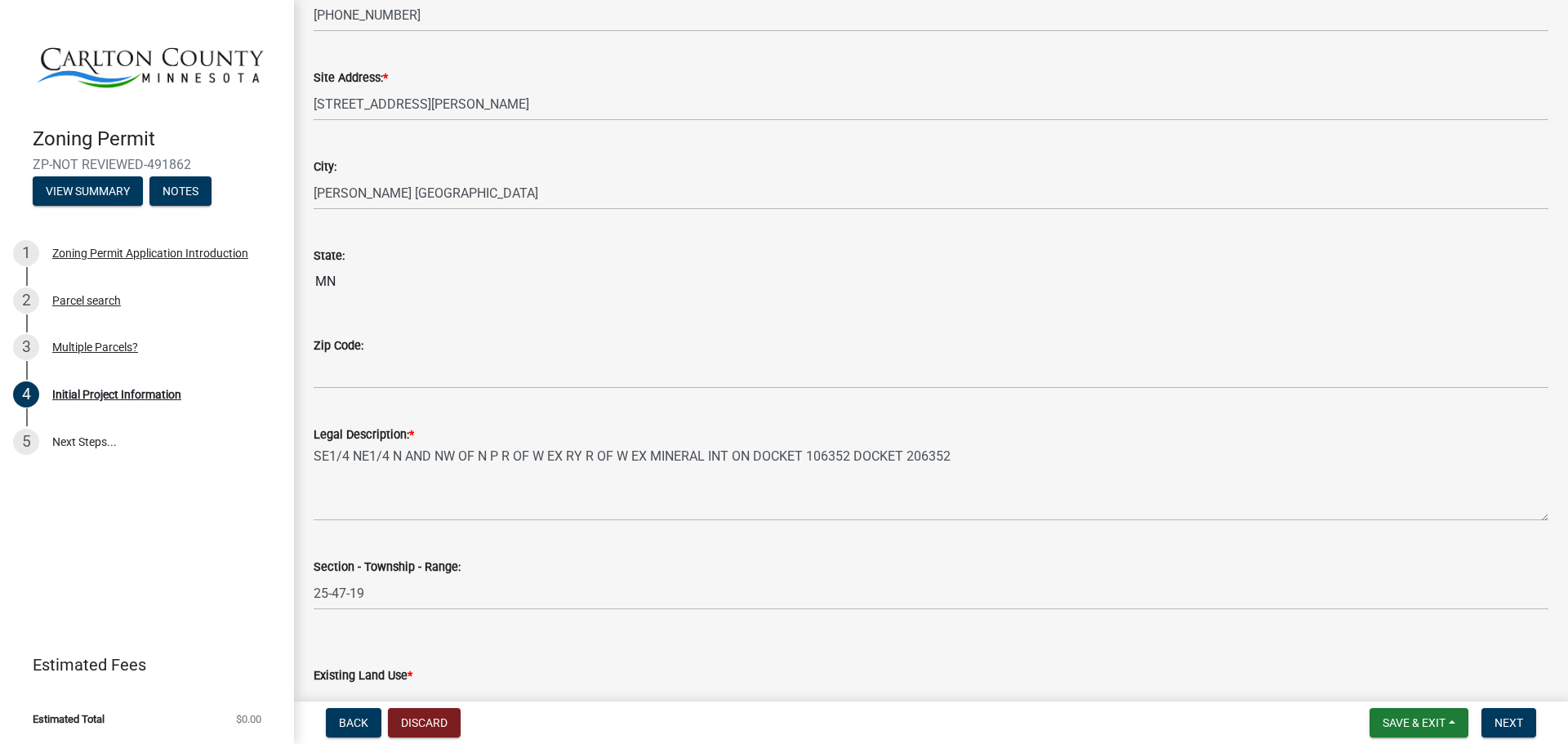
scroll to position [1632, 0]
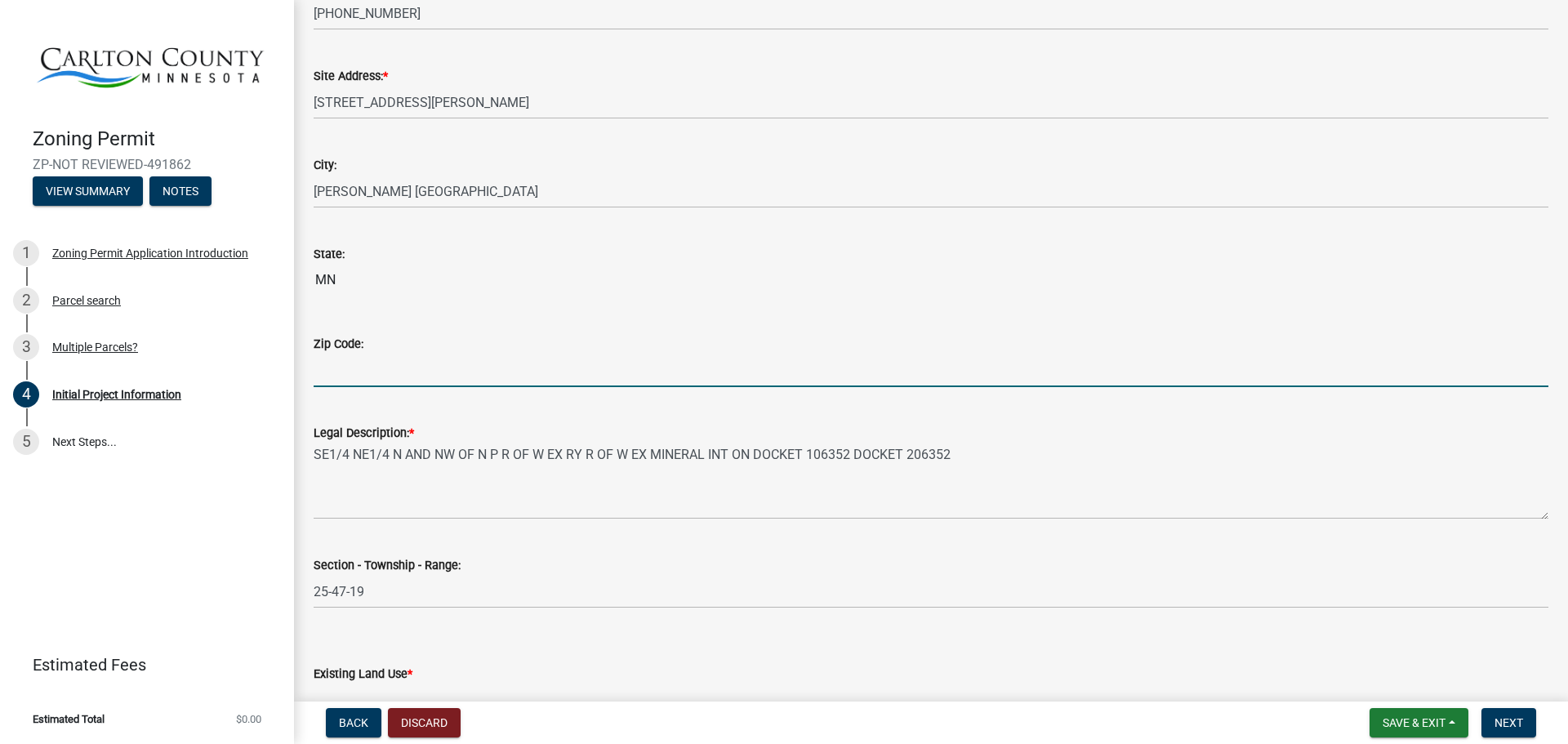
click at [379, 373] on input "Zip Code:" at bounding box center [931, 370] width 1235 height 33
type input "55707"
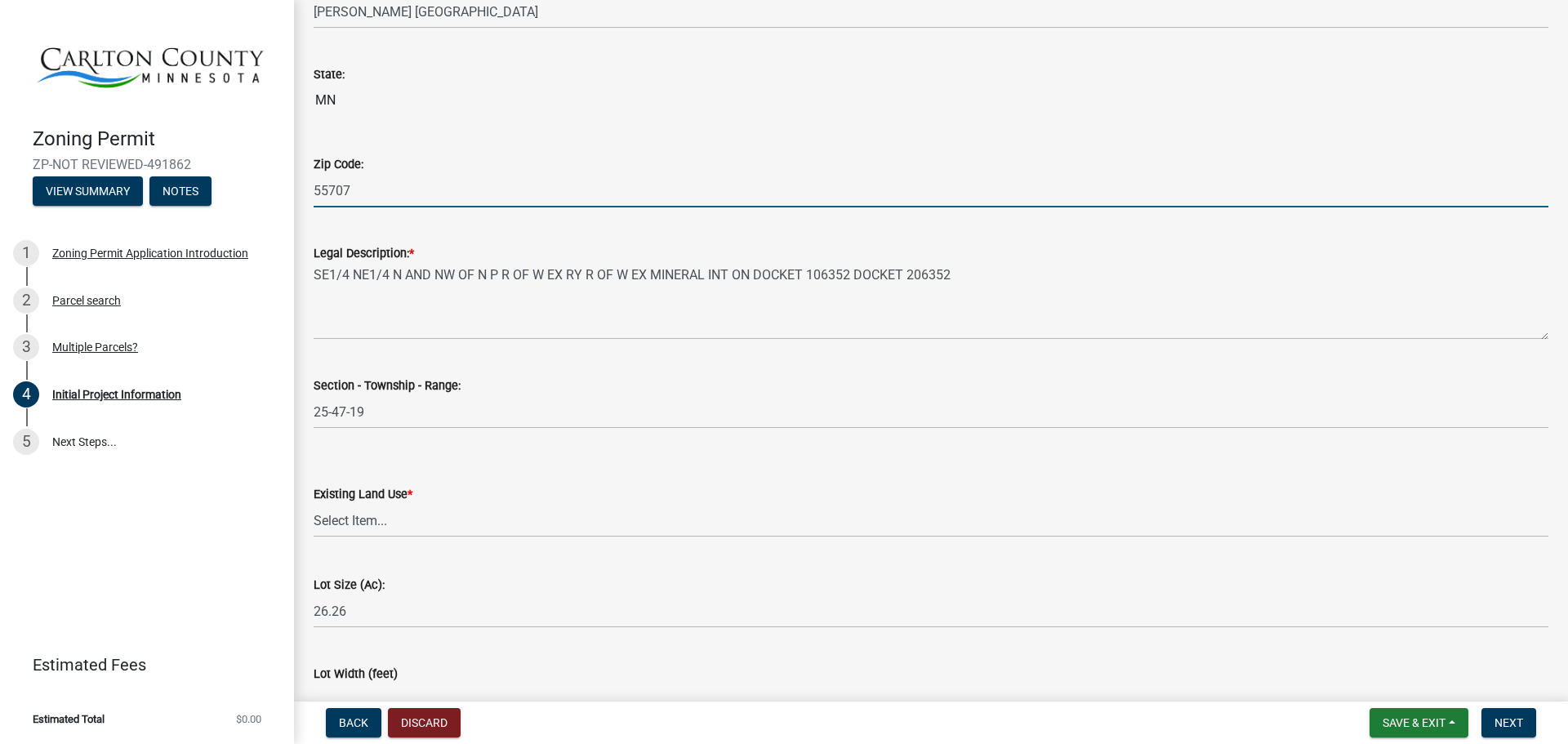
scroll to position [1878, 0]
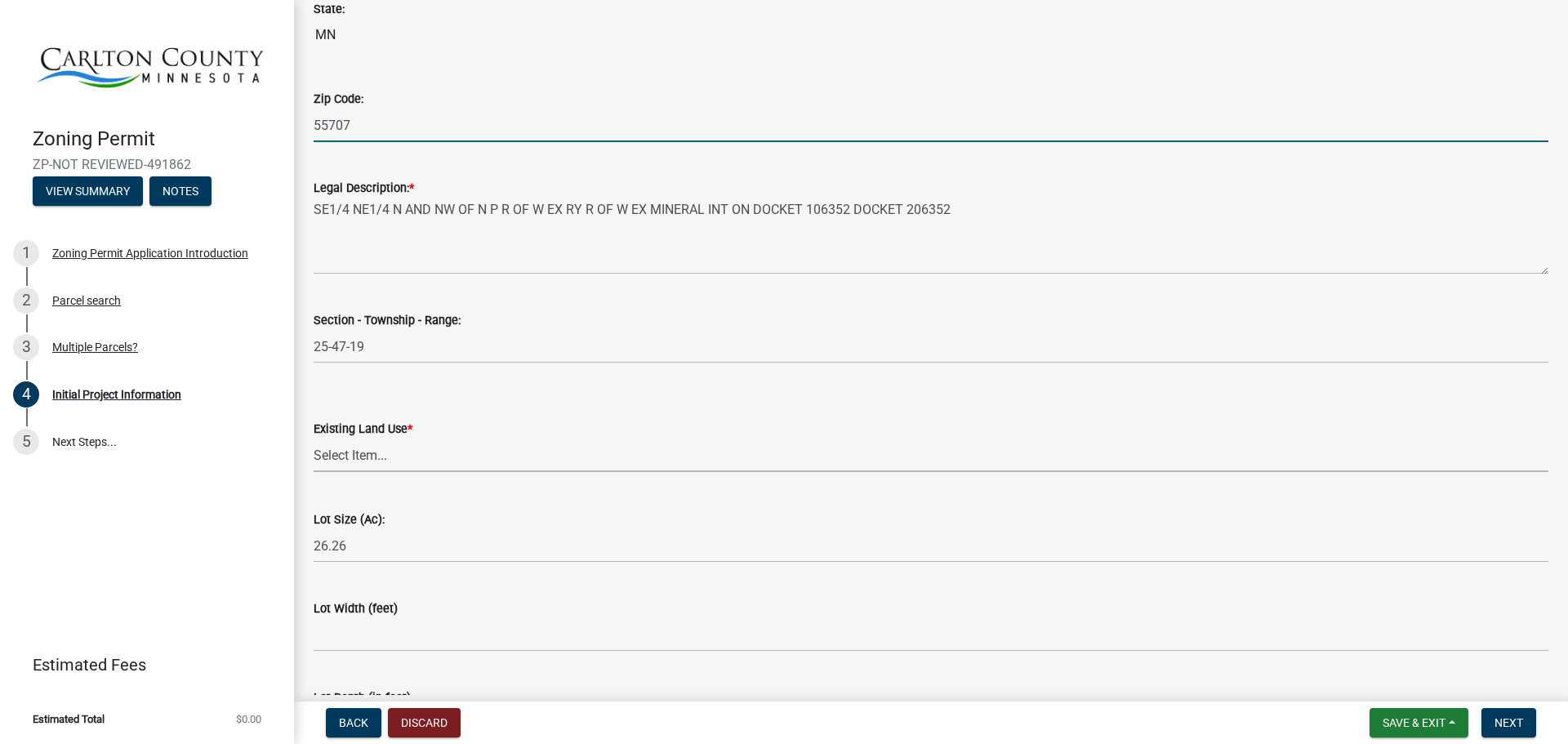
click at [365, 453] on select "Select Item... Residential Commercial Recreational/hunting Agricultural" at bounding box center [931, 455] width 1235 height 33
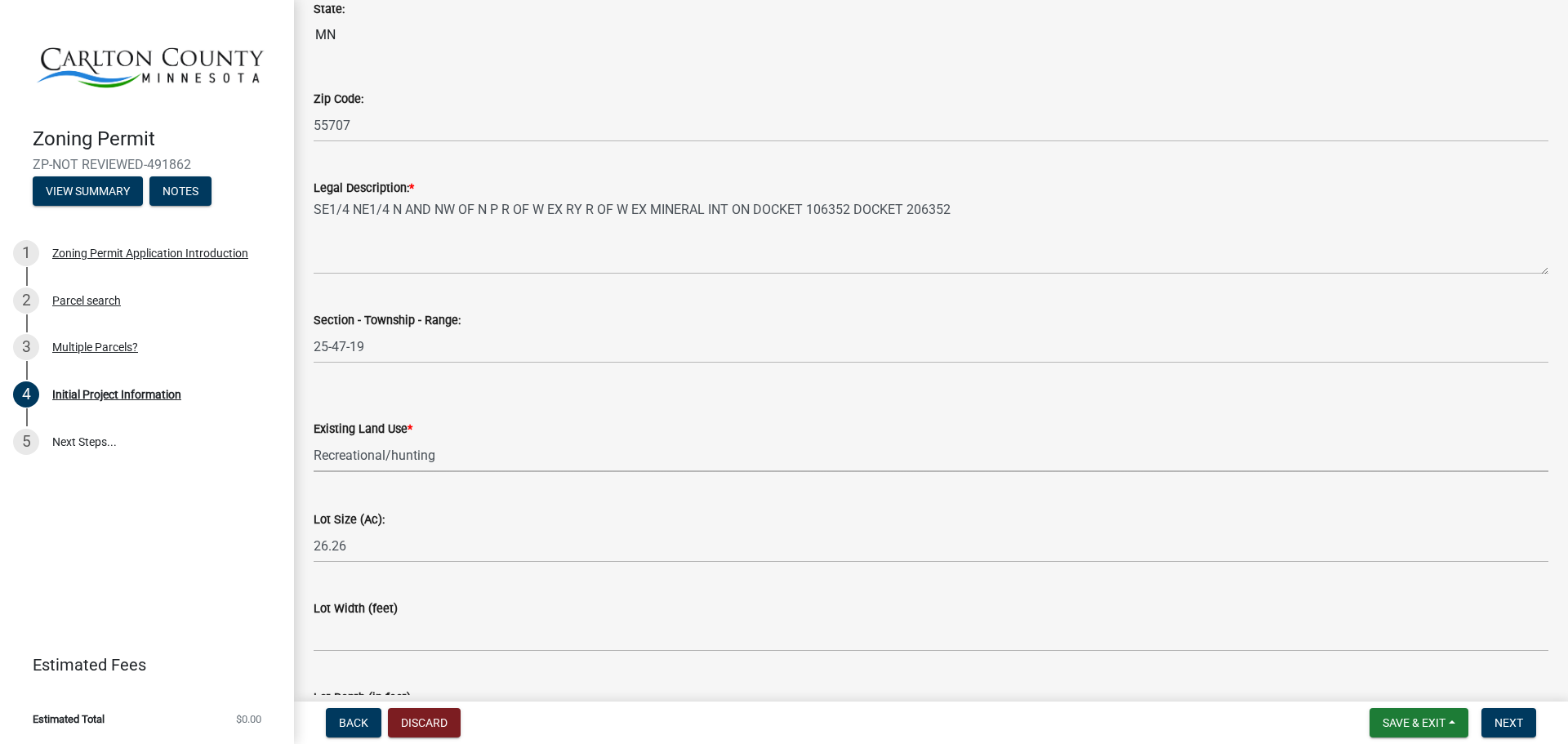
click at [313, 438] on select "Select Item... Residential Commercial Recreational/hunting Agricultural" at bounding box center [931, 455] width 1235 height 33
select select "987bd984-5dc8-4afc-b698-6bfa0e862c67"
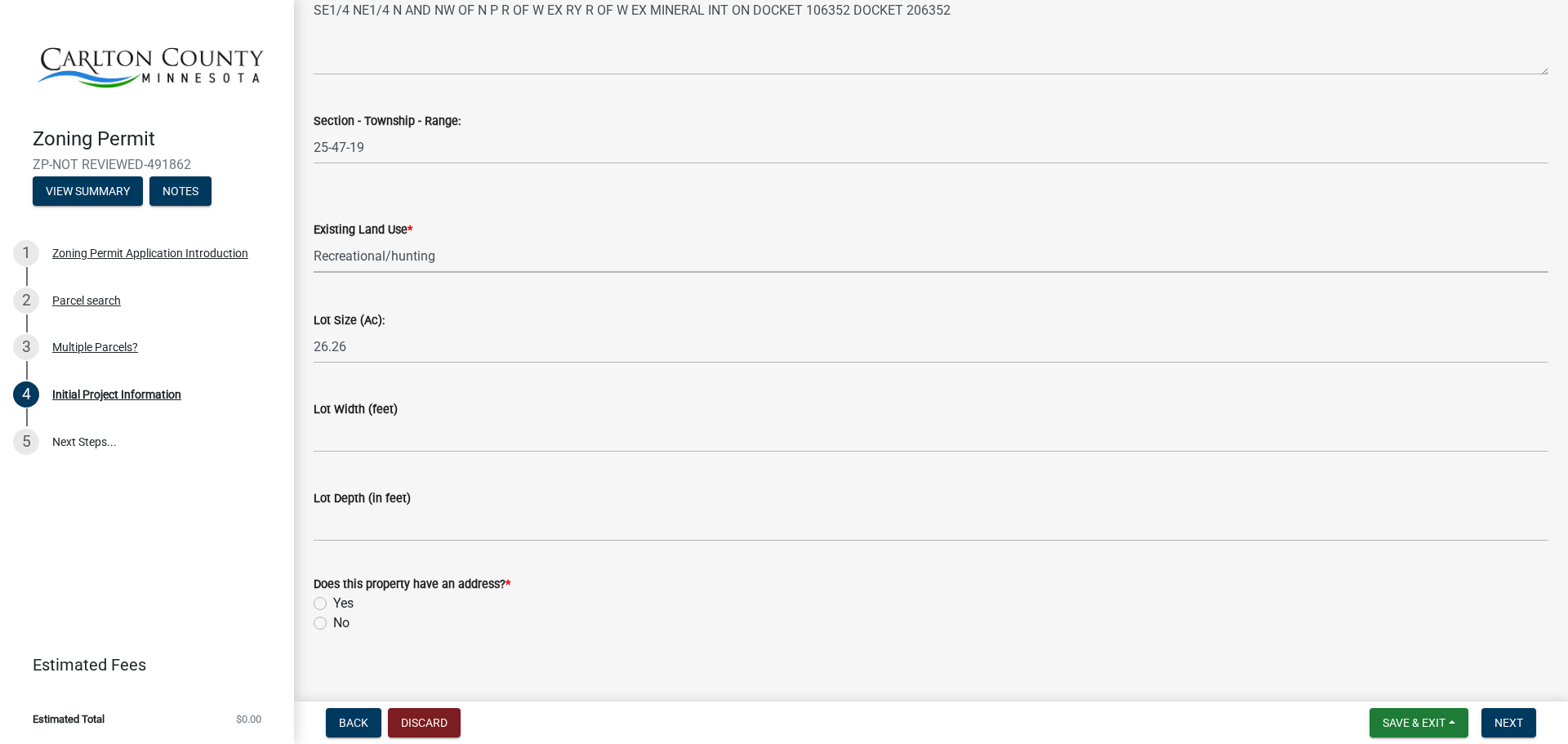
scroll to position [2093, 0]
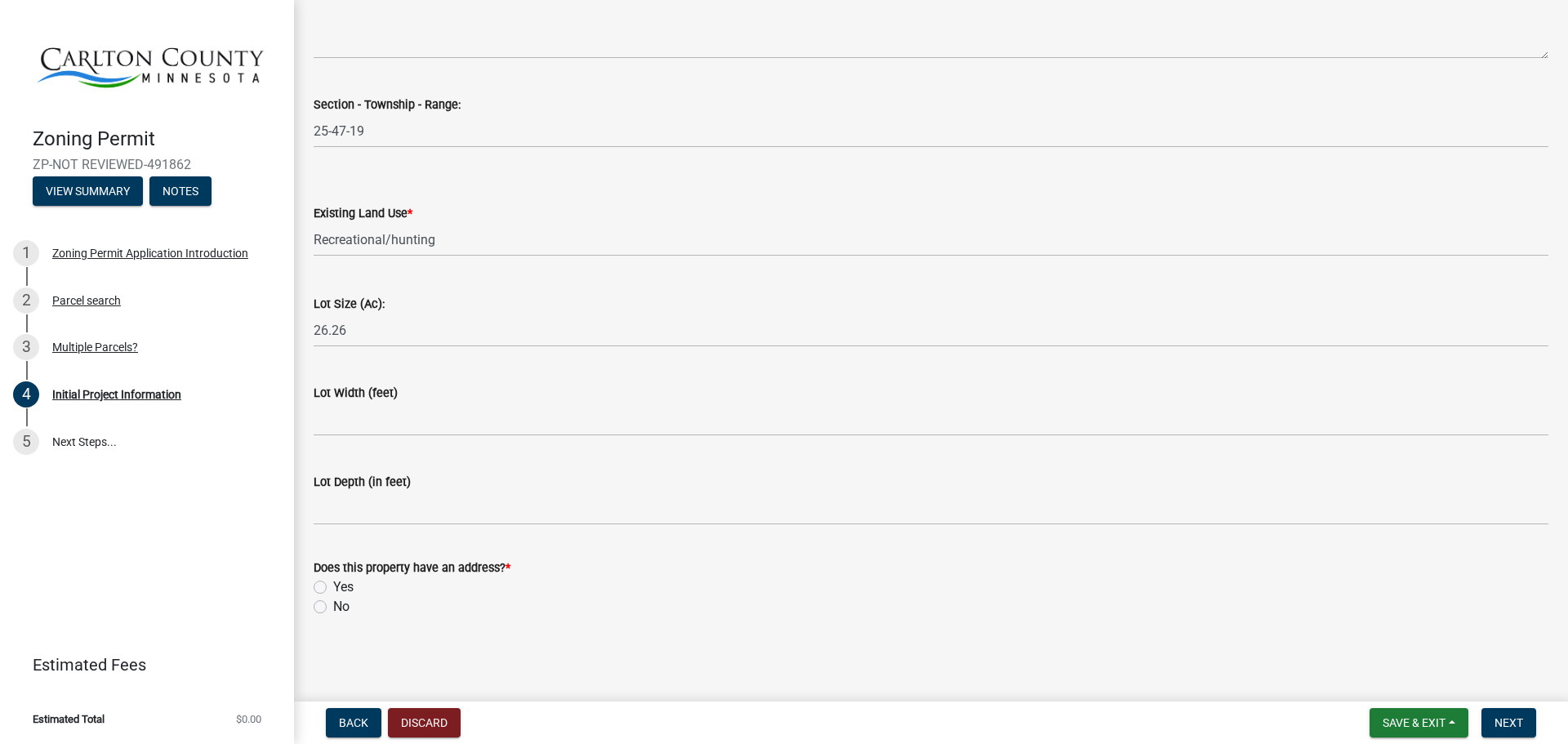
click at [333, 587] on label "Yes" at bounding box center [343, 586] width 20 height 20
click at [333, 587] on input "Yes" at bounding box center [338, 582] width 11 height 11
radio input "true"
click at [1507, 721] on span "Next" at bounding box center [1509, 723] width 29 height 13
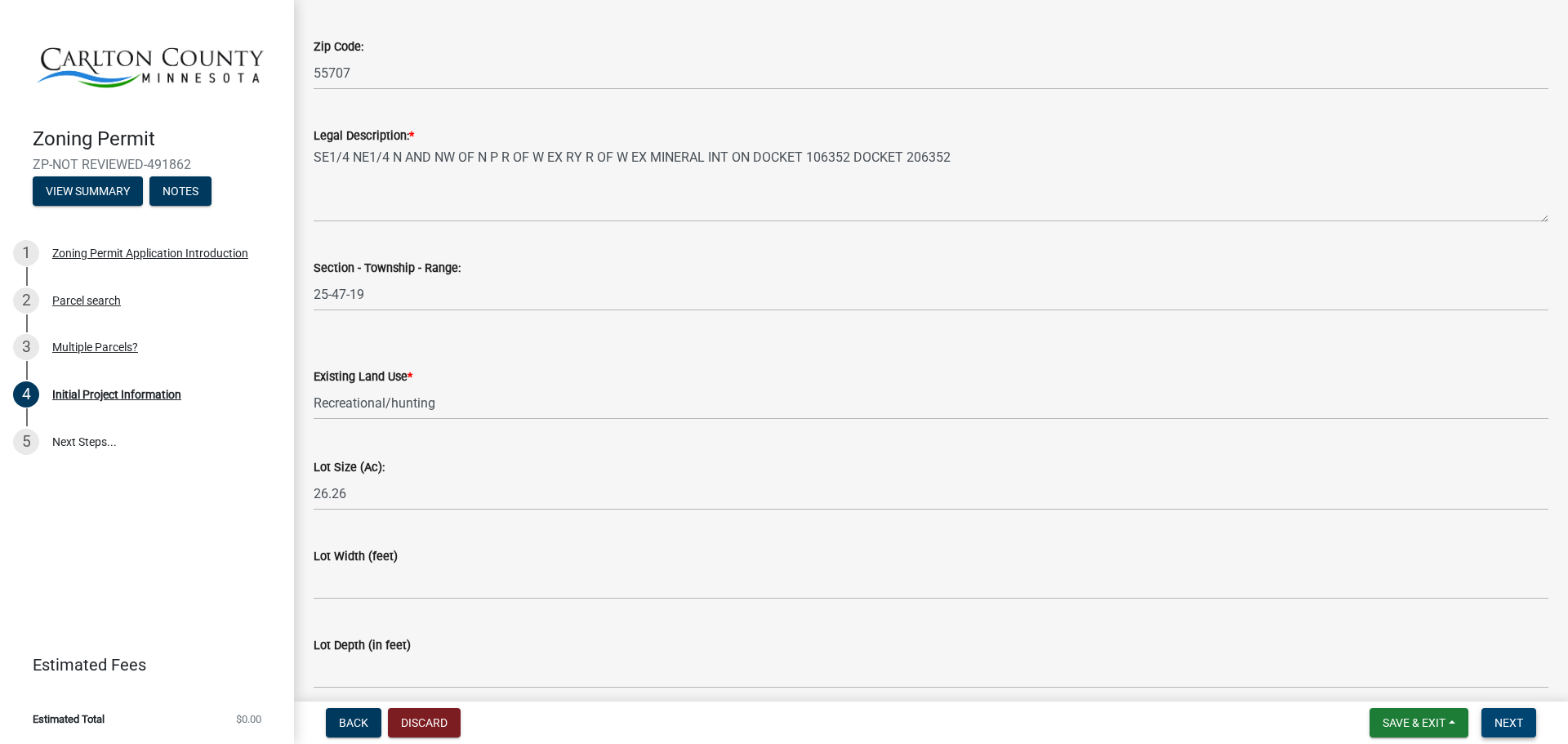
scroll to position [2030, 0]
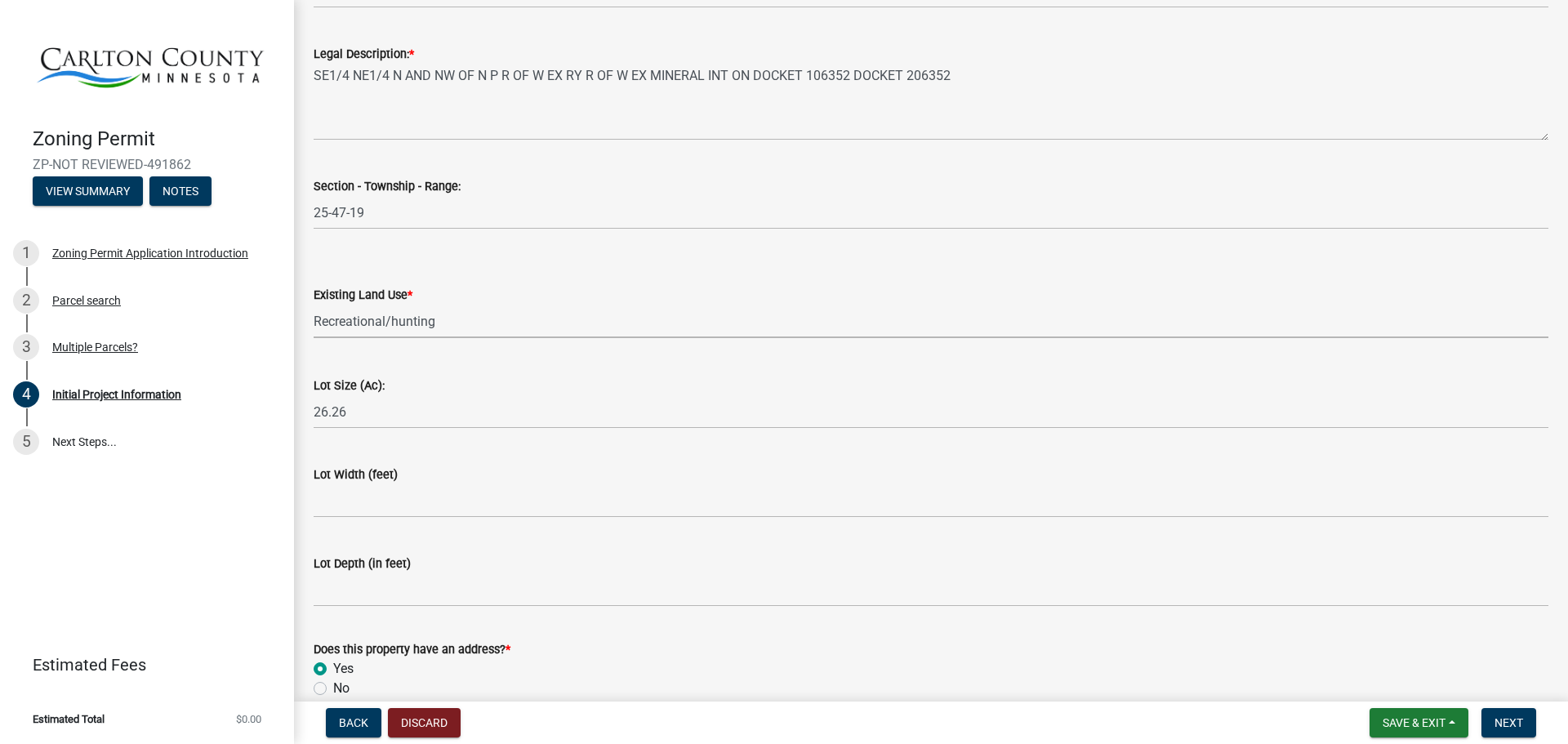
click at [447, 316] on select "Select Item... Residential Commercial Recreational/hunting Agricultural" at bounding box center [931, 321] width 1235 height 33
click at [313, 305] on select "Select Item... Residential Commercial Recreational/hunting Agricultural" at bounding box center [931, 321] width 1235 height 33
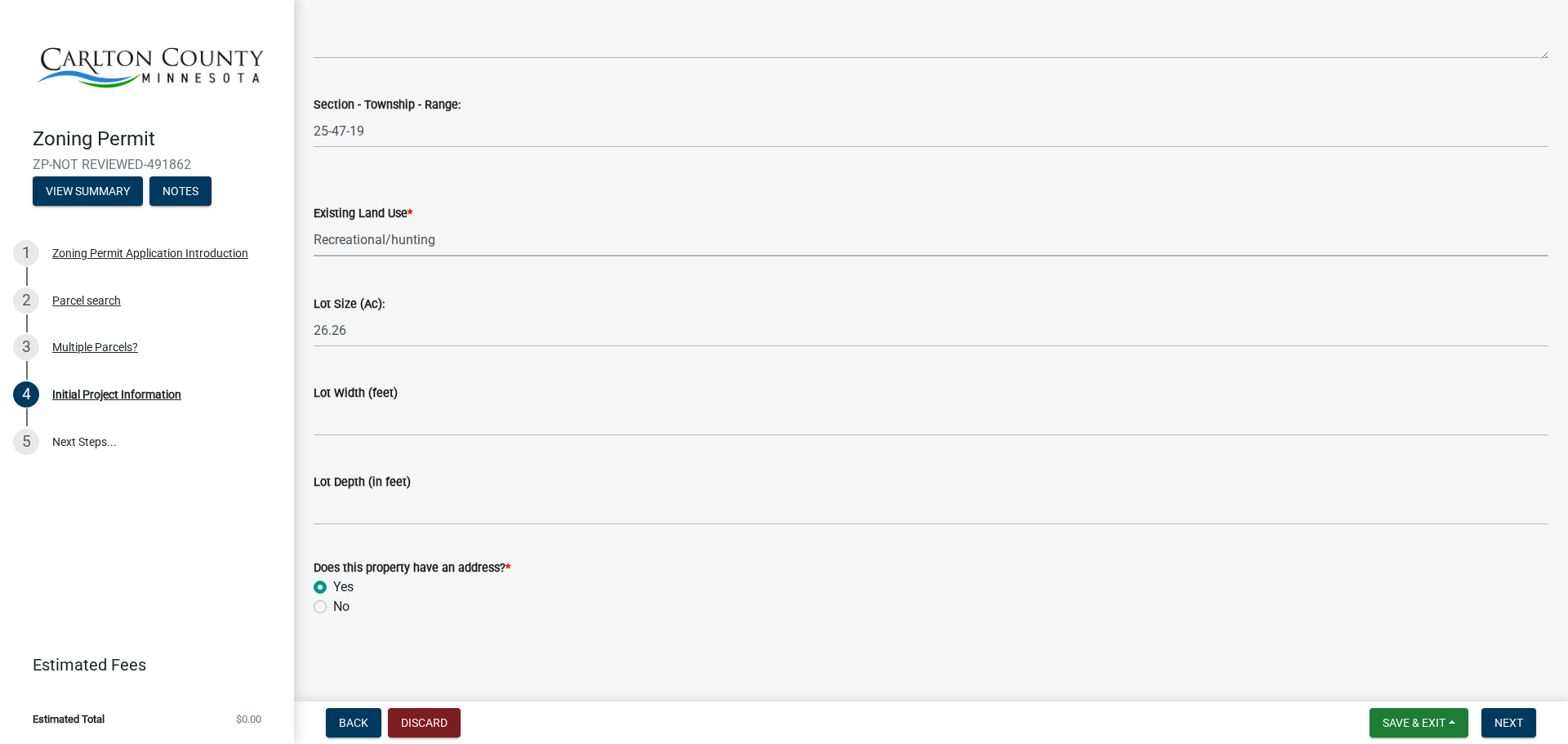
click at [463, 244] on select "Select Item... Residential Commercial Recreational/hunting Agricultural" at bounding box center [931, 239] width 1235 height 33
click at [313, 223] on select "Select Item... Residential Commercial Recreational/hunting Agricultural" at bounding box center [931, 239] width 1235 height 33
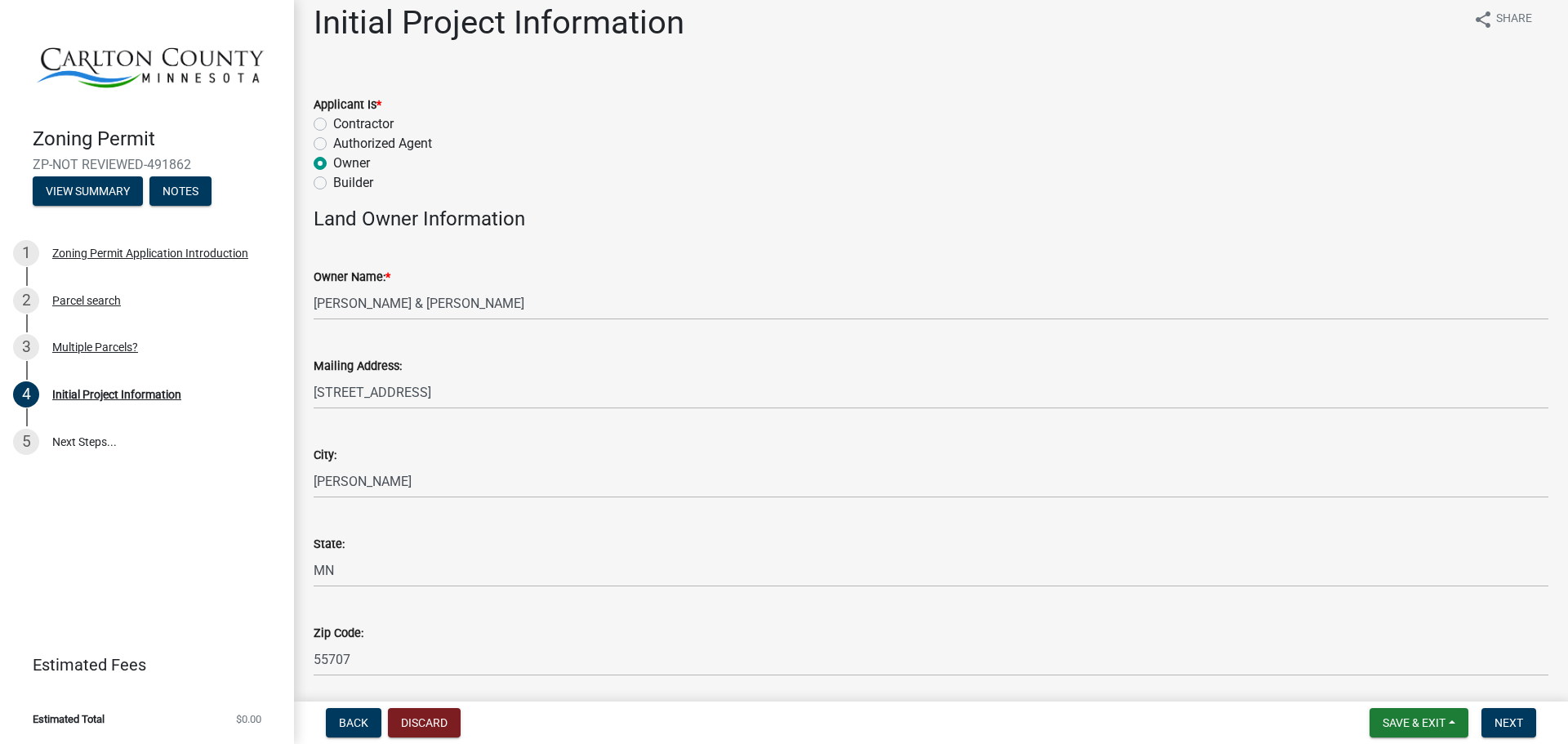
scroll to position [0, 0]
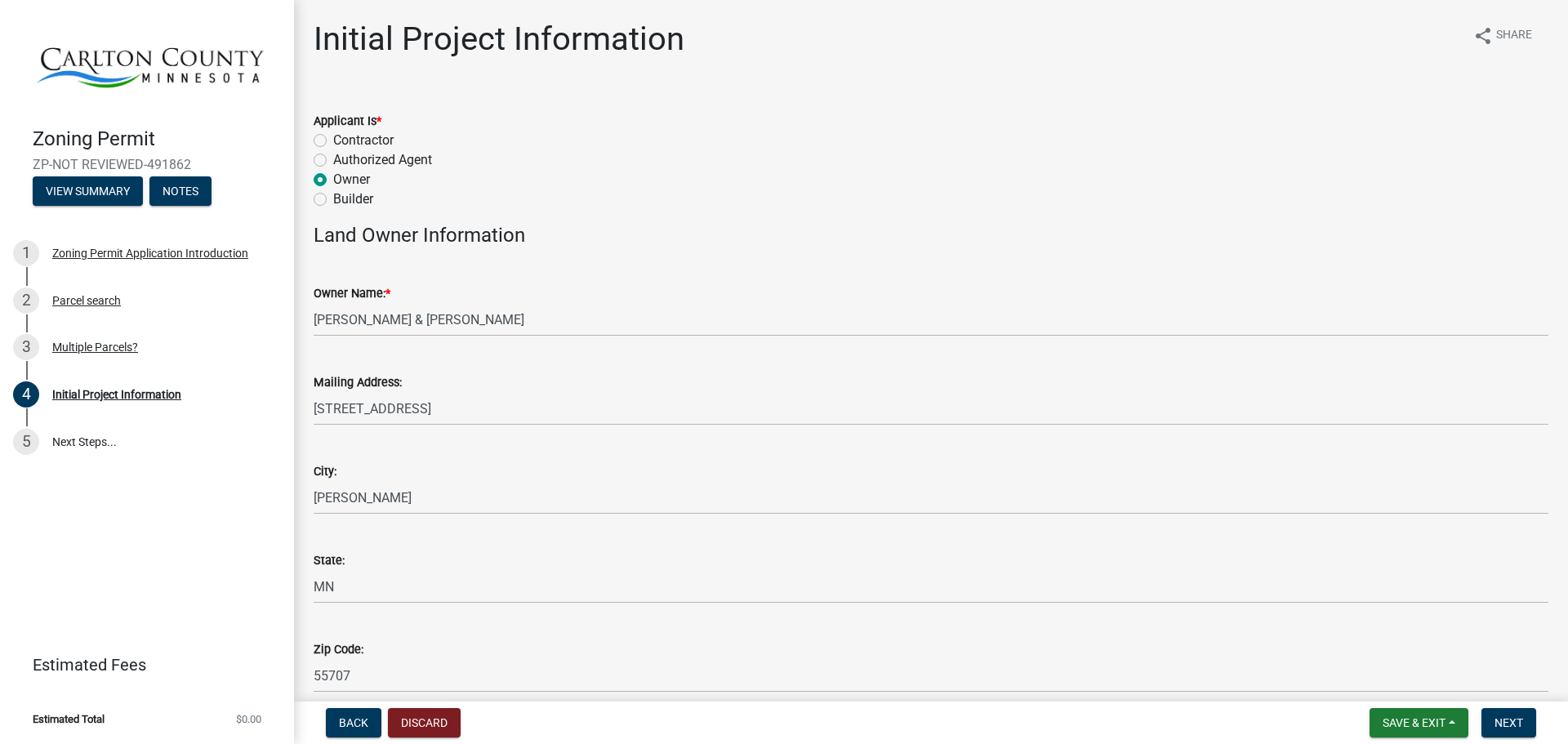
click at [333, 179] on label "Owner" at bounding box center [352, 180] width 36 height 20
click at [333, 179] on input "Owner" at bounding box center [338, 175] width 11 height 11
click at [333, 179] on label "Owner" at bounding box center [352, 180] width 36 height 20
click at [333, 179] on input "Owner" at bounding box center [338, 175] width 11 height 11
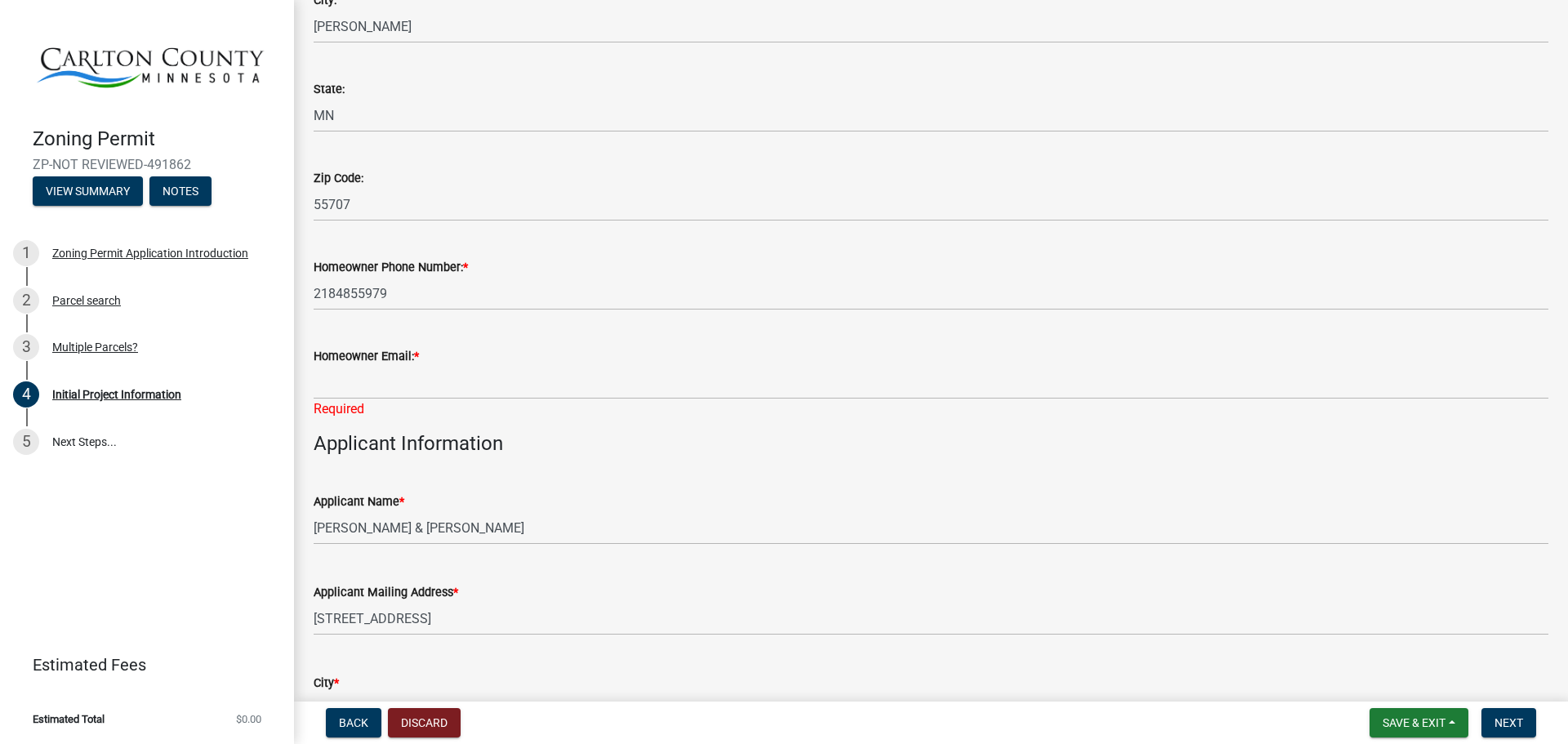
scroll to position [490, 0]
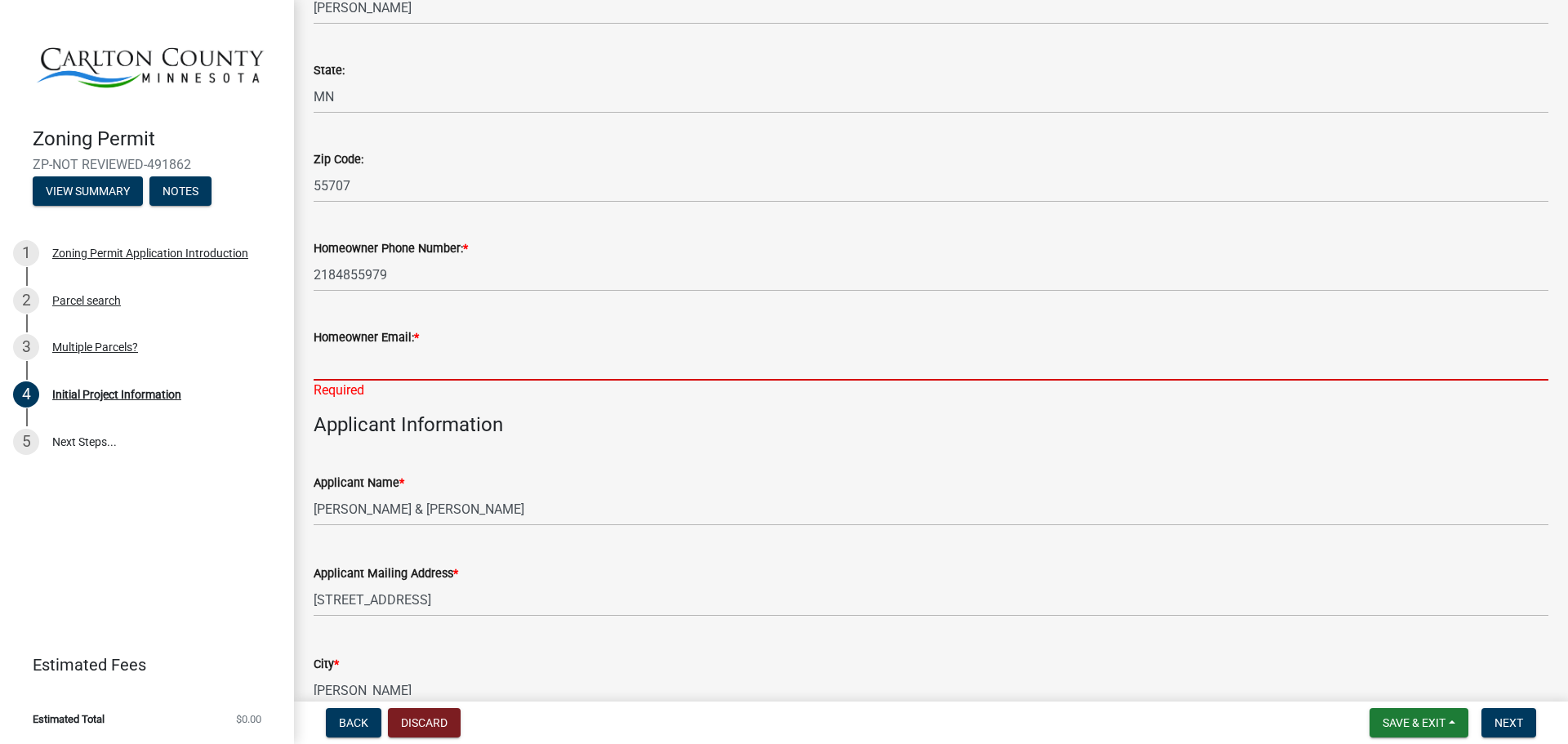
click at [385, 360] on input "Homeowner Email: *" at bounding box center [931, 363] width 1235 height 33
type input "lnewman260@outlook.com"
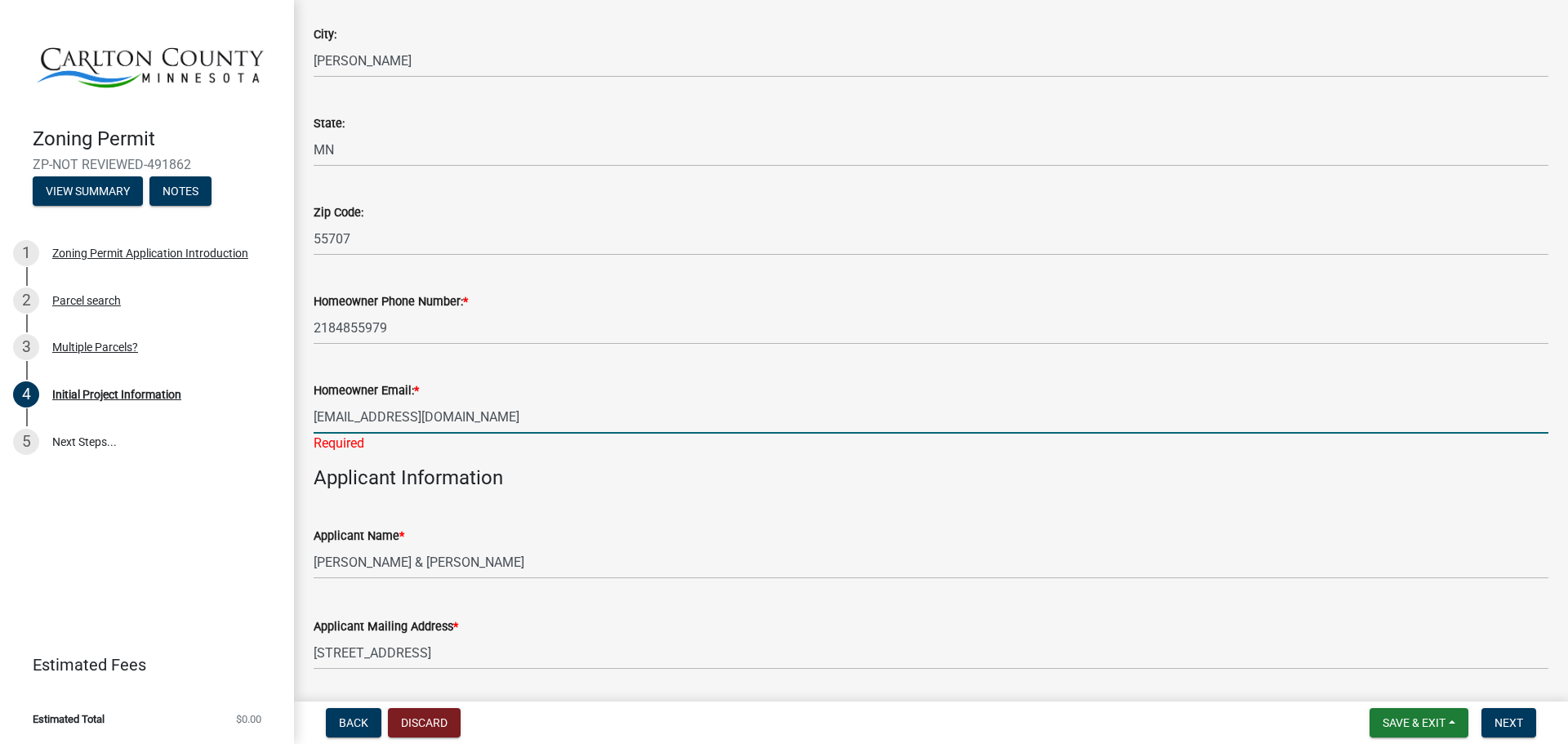
scroll to position [408, 0]
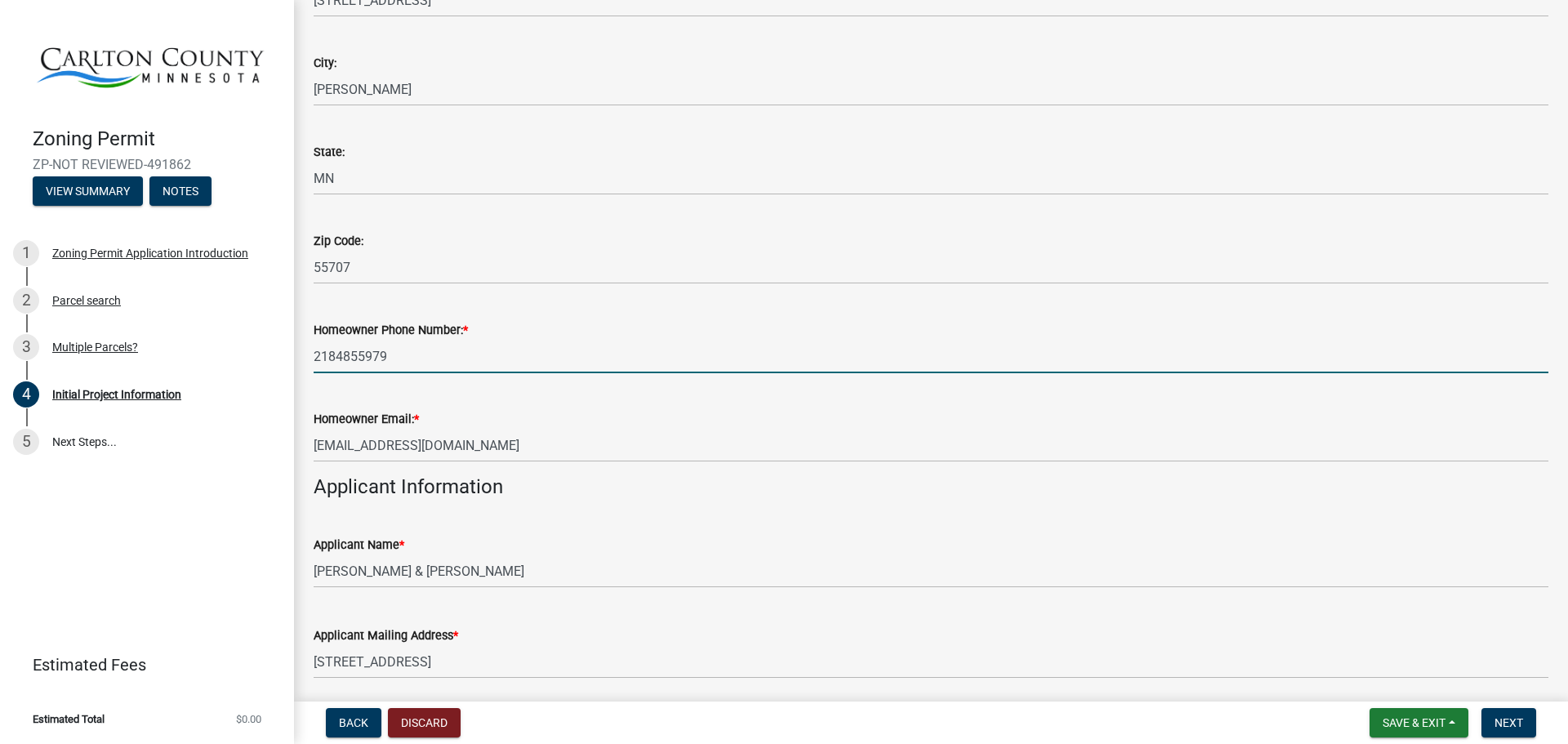
click at [394, 357] on input "2184855979" at bounding box center [931, 356] width 1235 height 33
type input "2183901686"
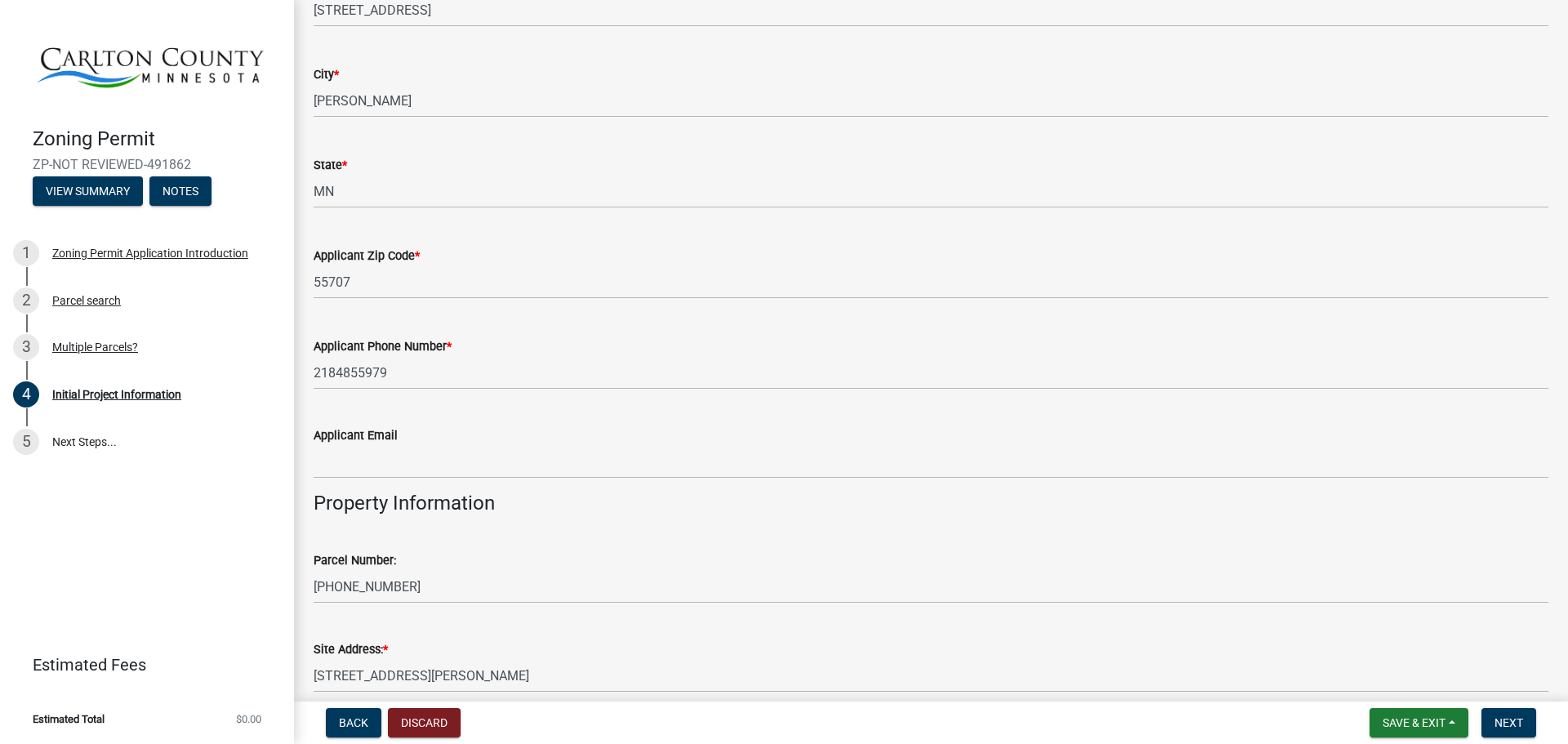
scroll to position [1061, 0]
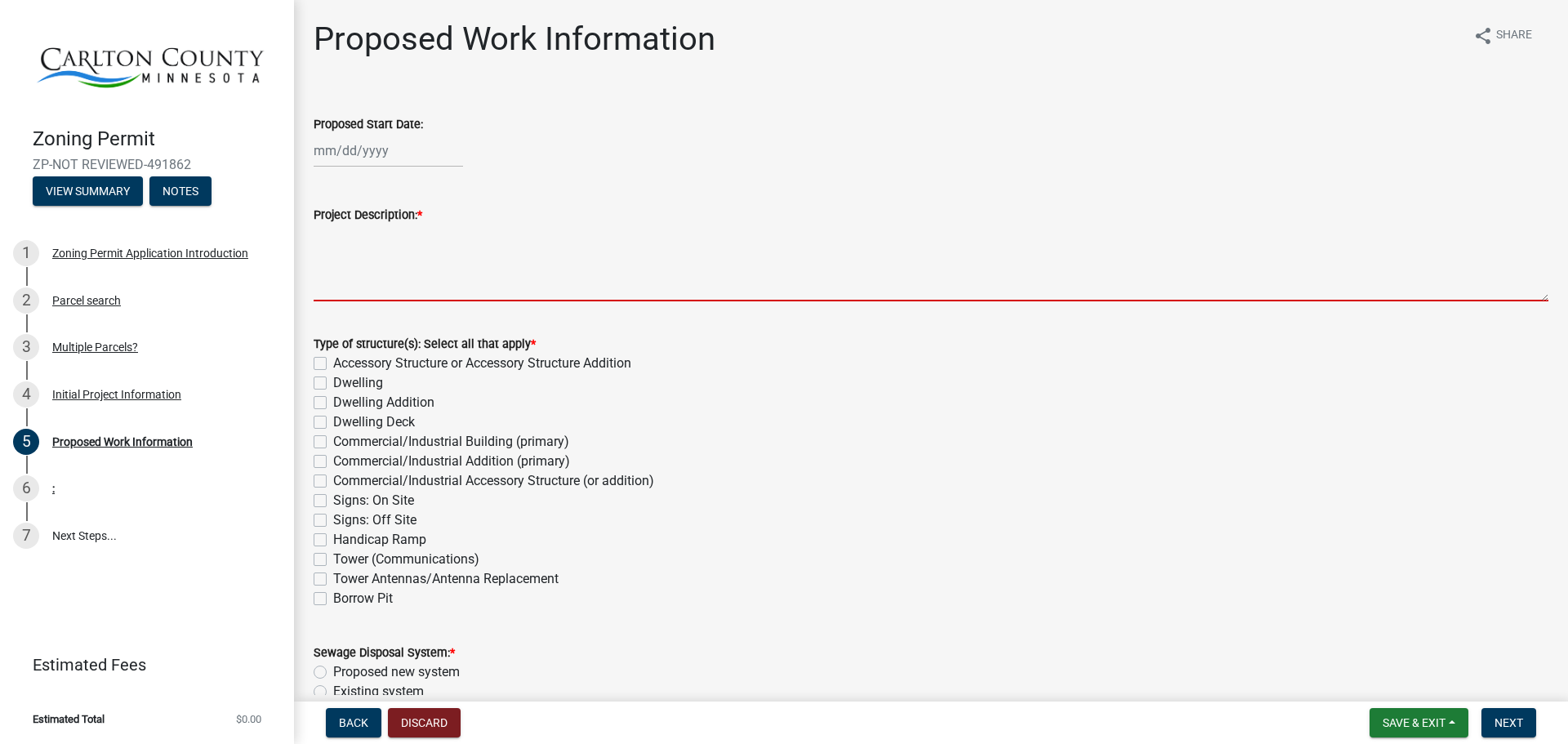
click at [399, 258] on textarea "Project Description: *" at bounding box center [931, 263] width 1235 height 76
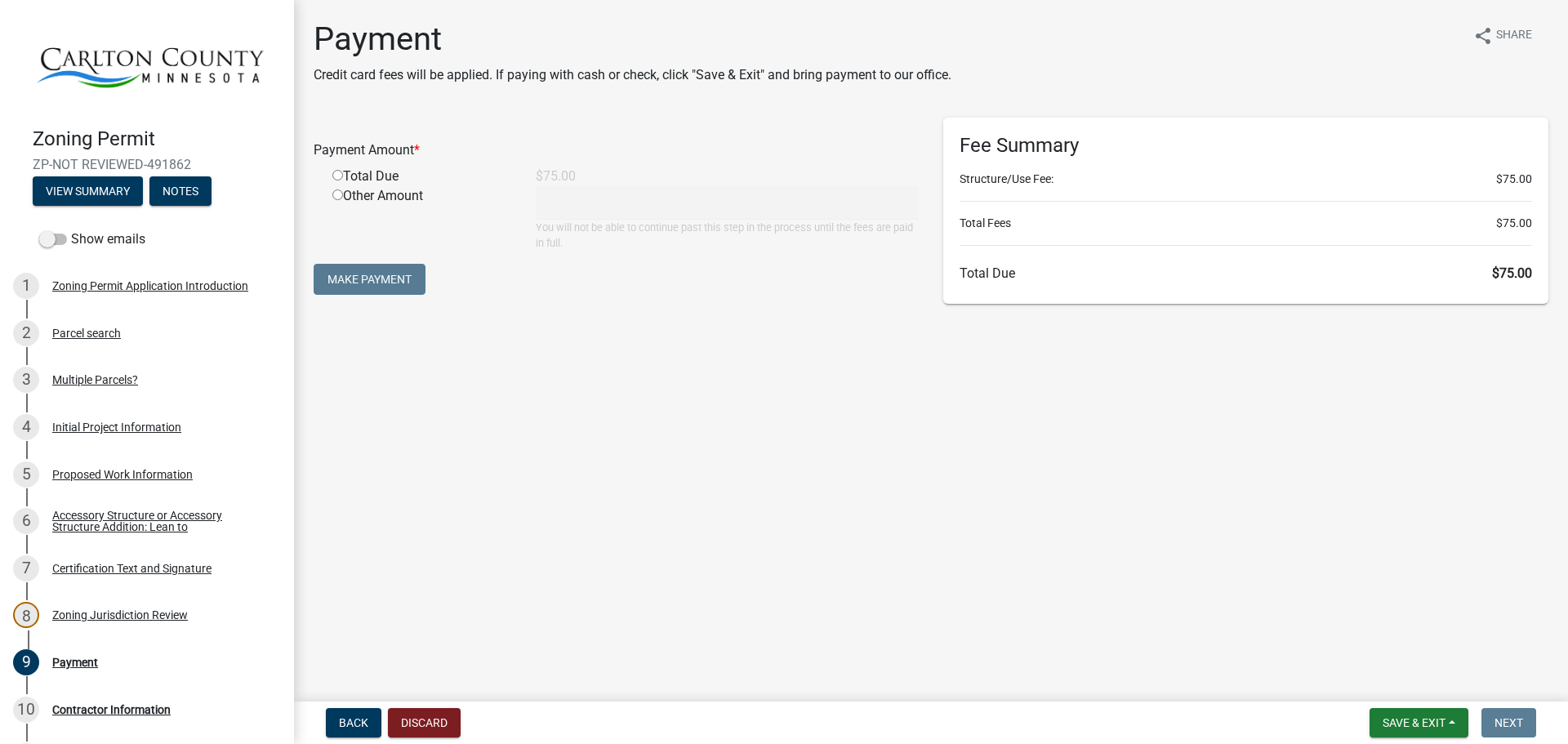
click at [338, 174] on input "radio" at bounding box center [337, 175] width 11 height 11
radio input "true"
type input "75"
click at [367, 279] on button "Make Payment" at bounding box center [369, 279] width 112 height 31
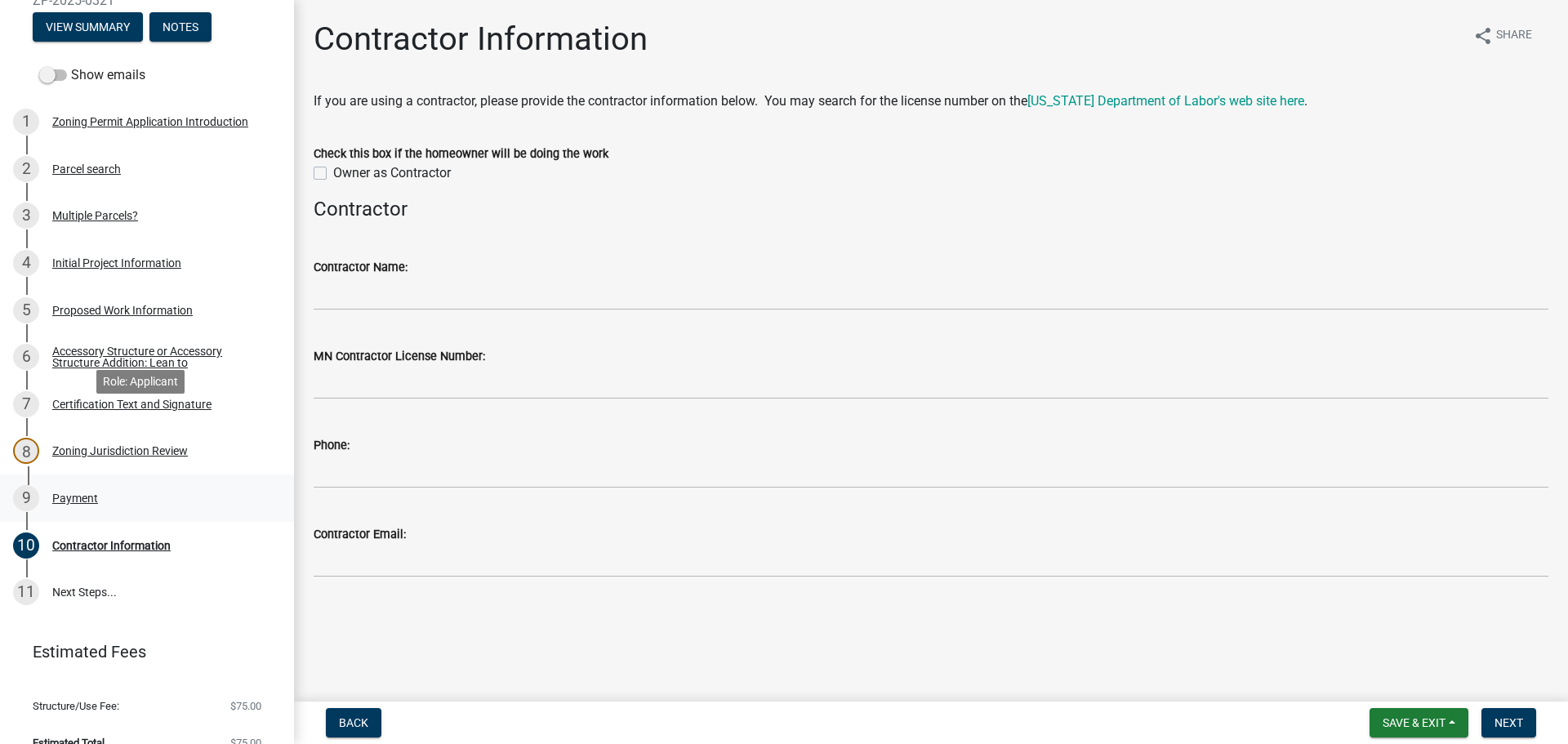
scroll to position [182, 0]
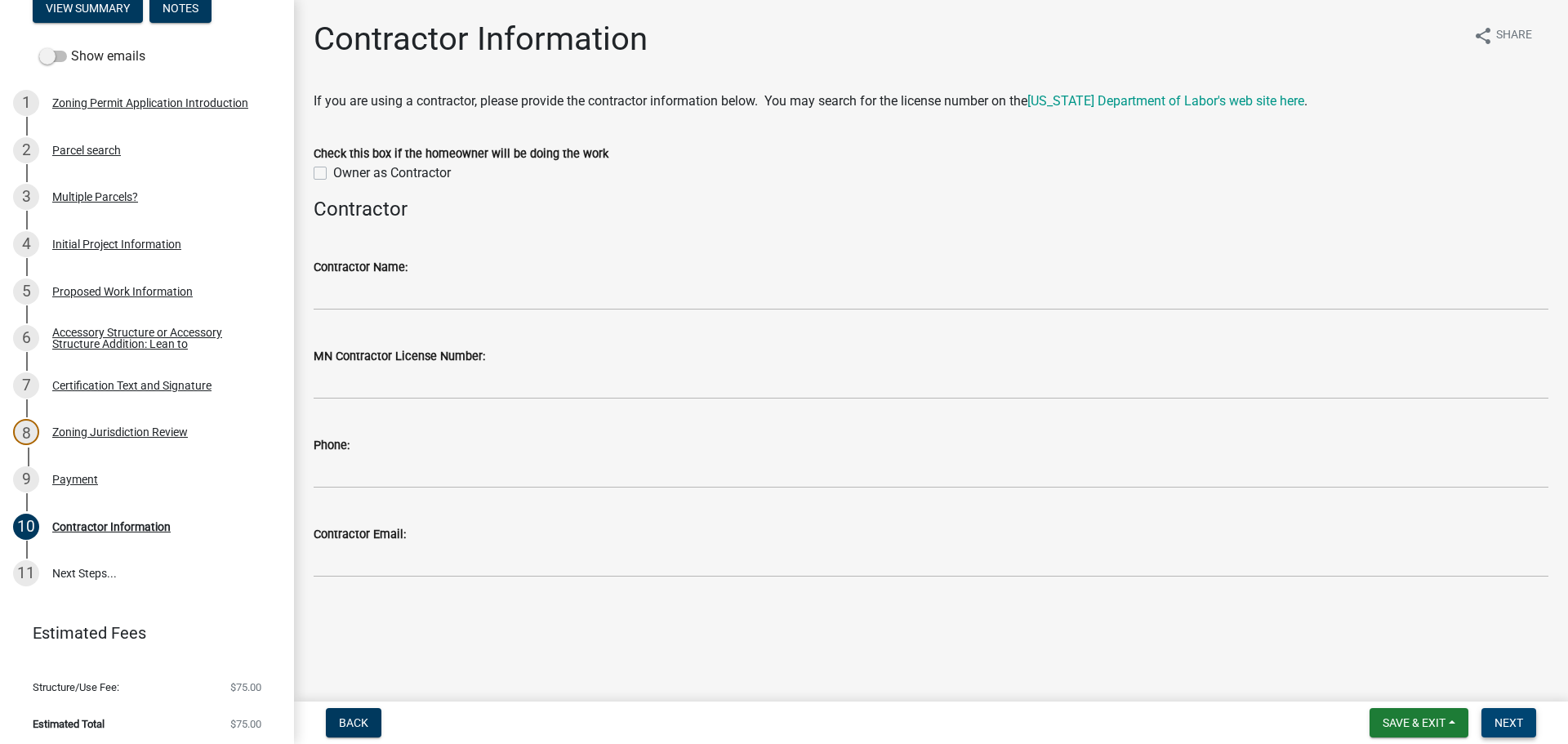
click at [1505, 726] on span "Next" at bounding box center [1509, 723] width 29 height 13
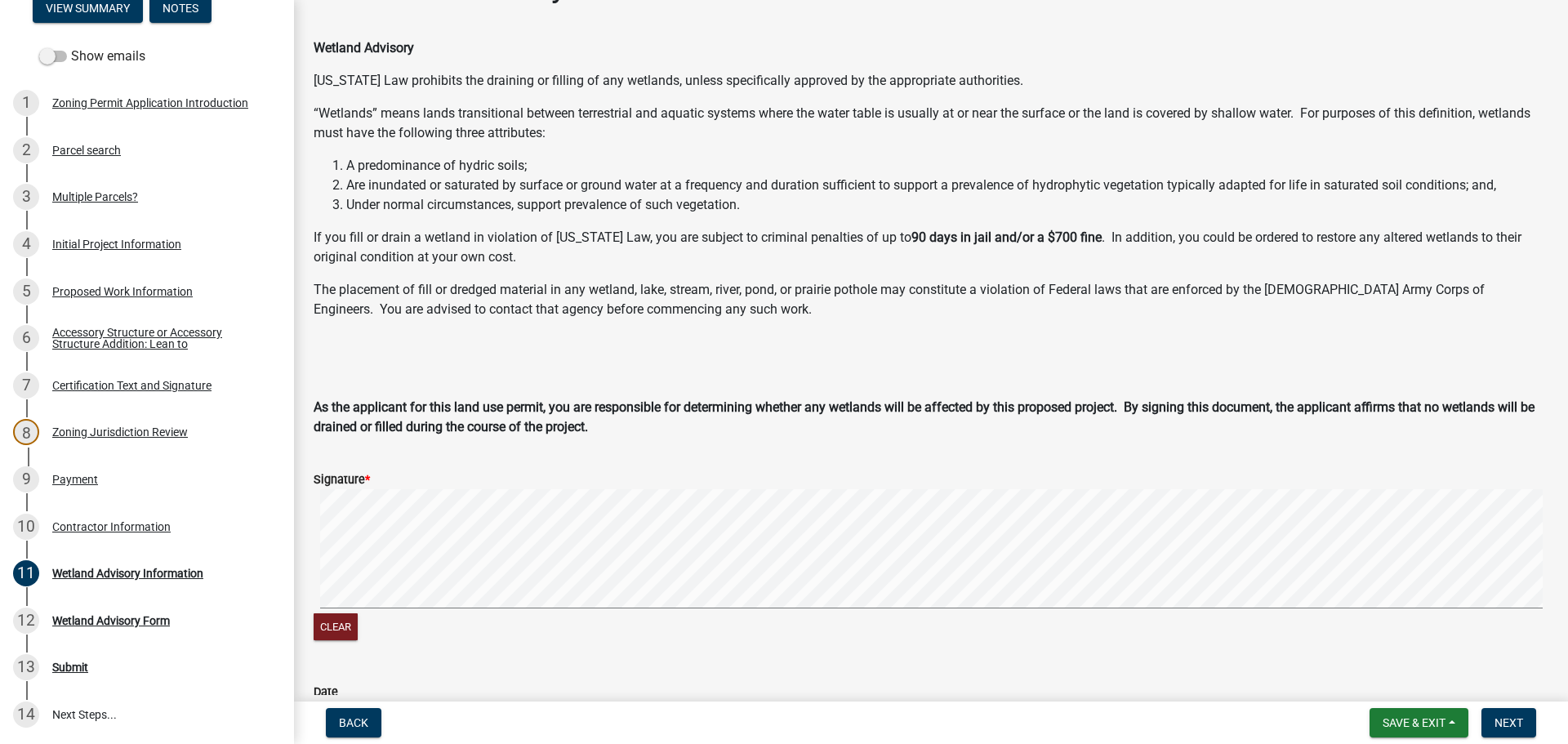
scroll to position [81, 0]
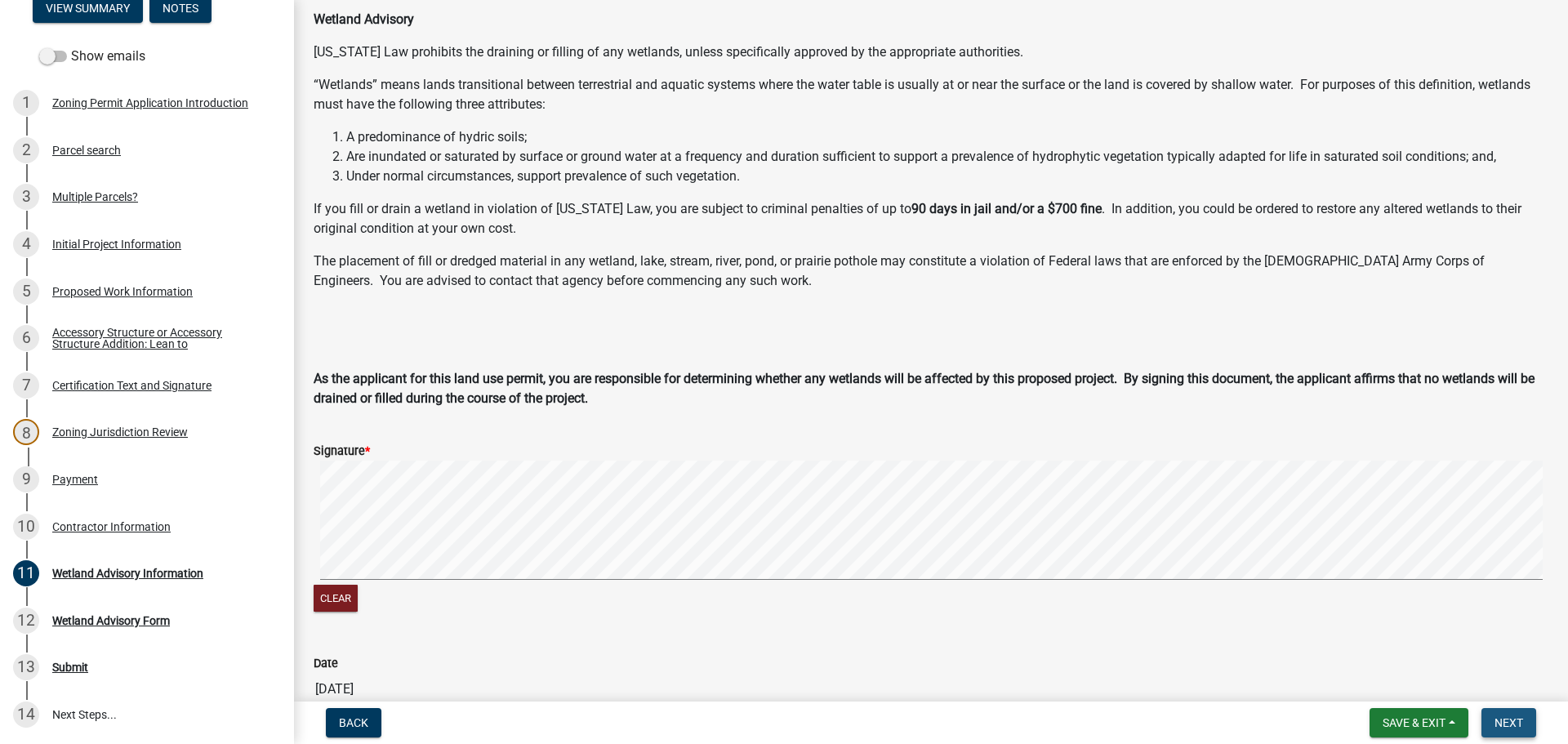
click at [1509, 724] on span "Next" at bounding box center [1509, 723] width 29 height 13
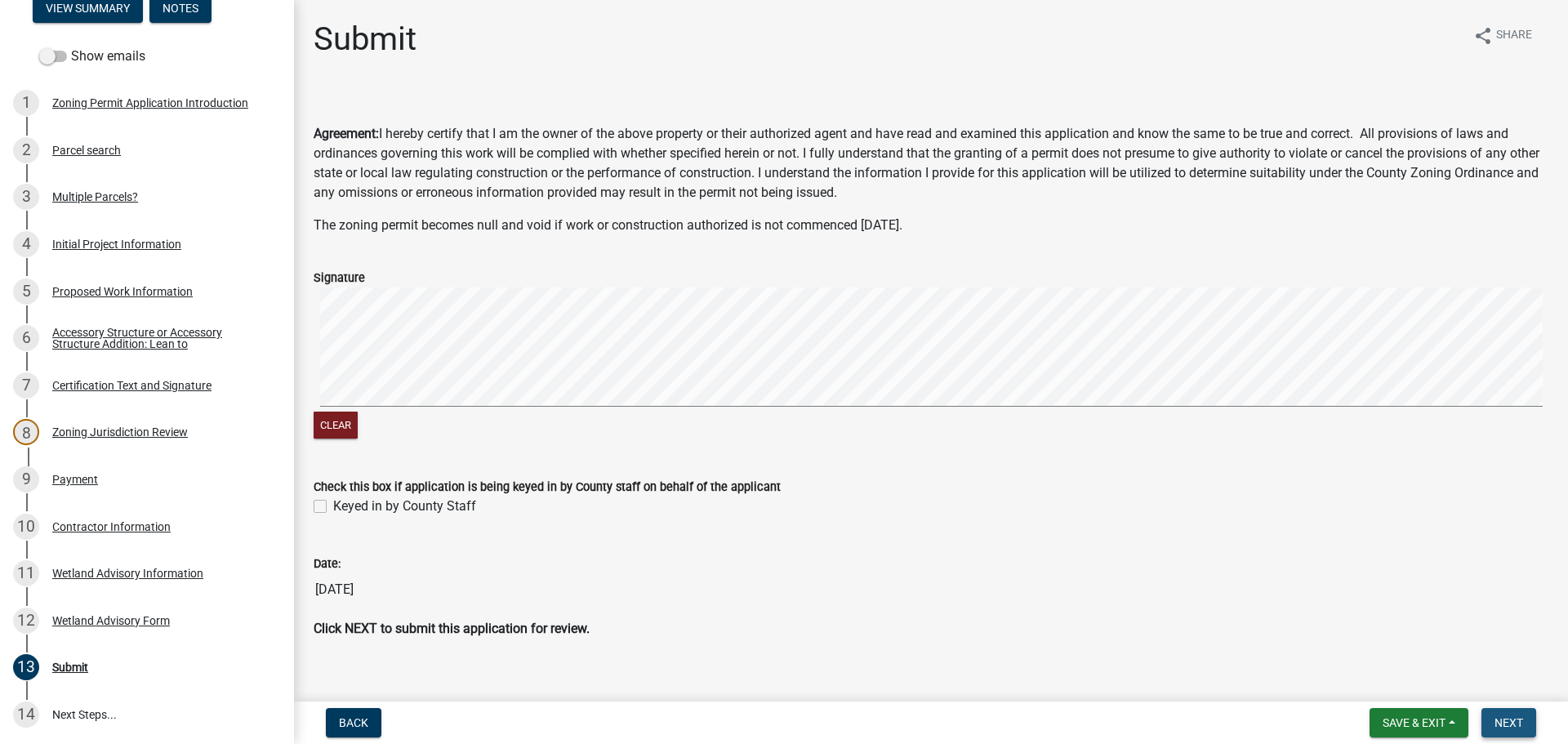
click at [1509, 728] on span "Next" at bounding box center [1509, 723] width 29 height 13
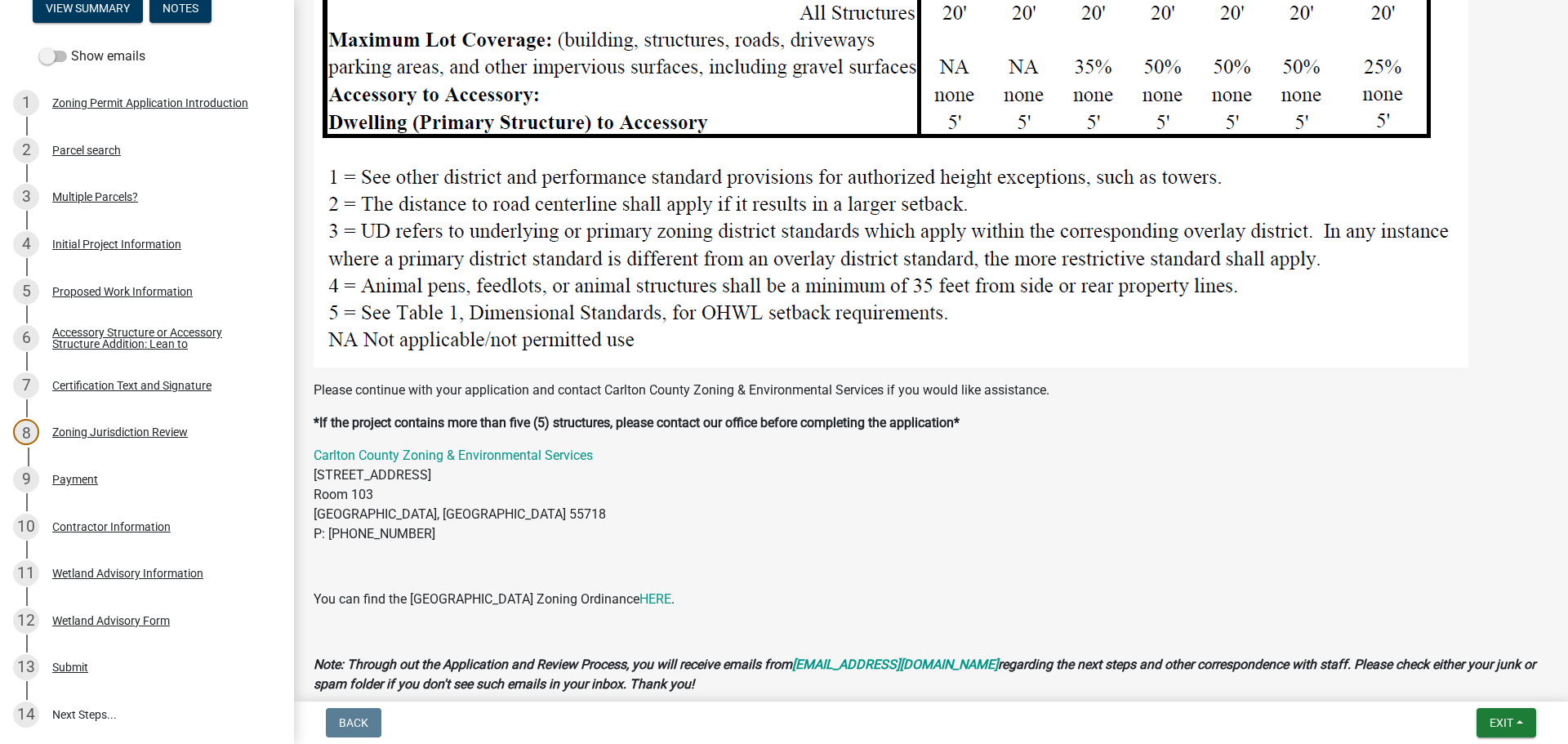
scroll to position [2278, 0]
